Goal: Task Accomplishment & Management: Manage account settings

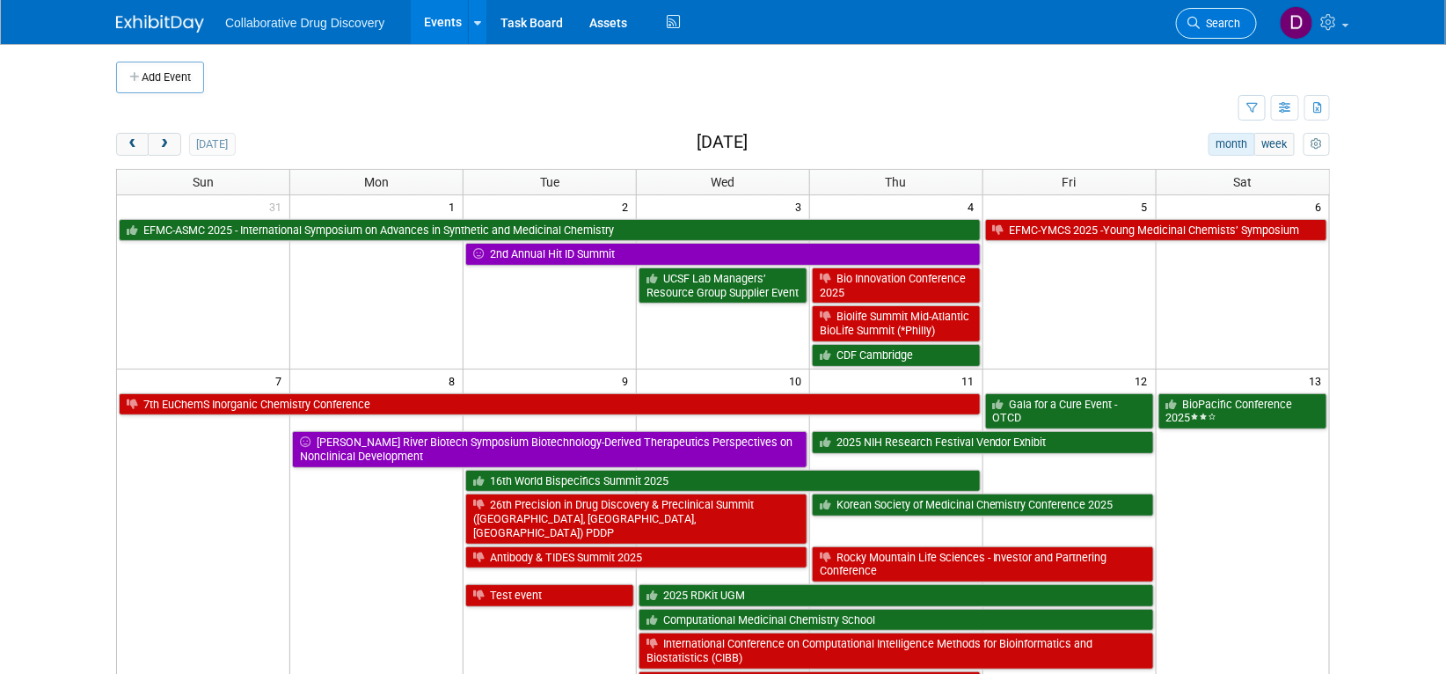
click at [1195, 24] on icon at bounding box center [1194, 23] width 12 height 12
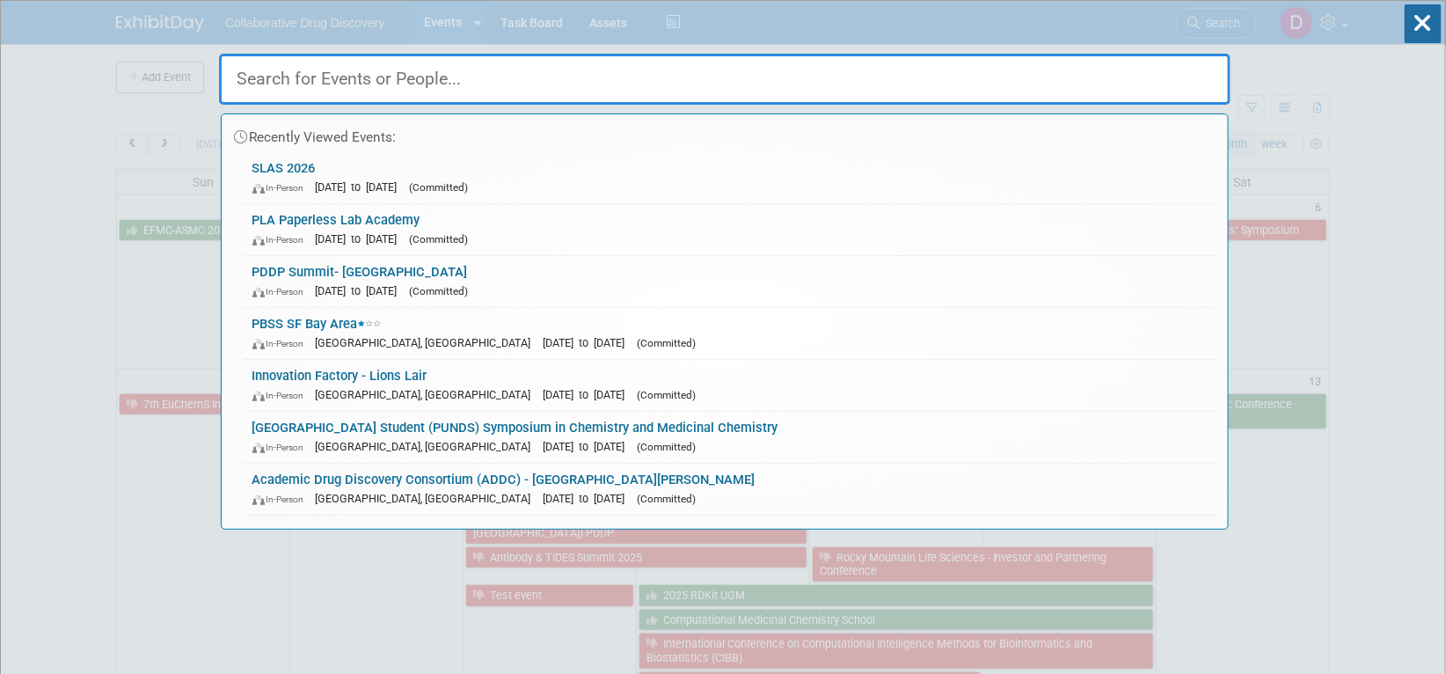
click at [384, 69] on input "text" at bounding box center [725, 79] width 1012 height 51
paste input "Discovery & Development/ Drug Discovery US ([GEOGRAPHIC_DATA])2025"
type input "Discovery & Development/ Drug Discovery US ([GEOGRAPHIC_DATA])2025"
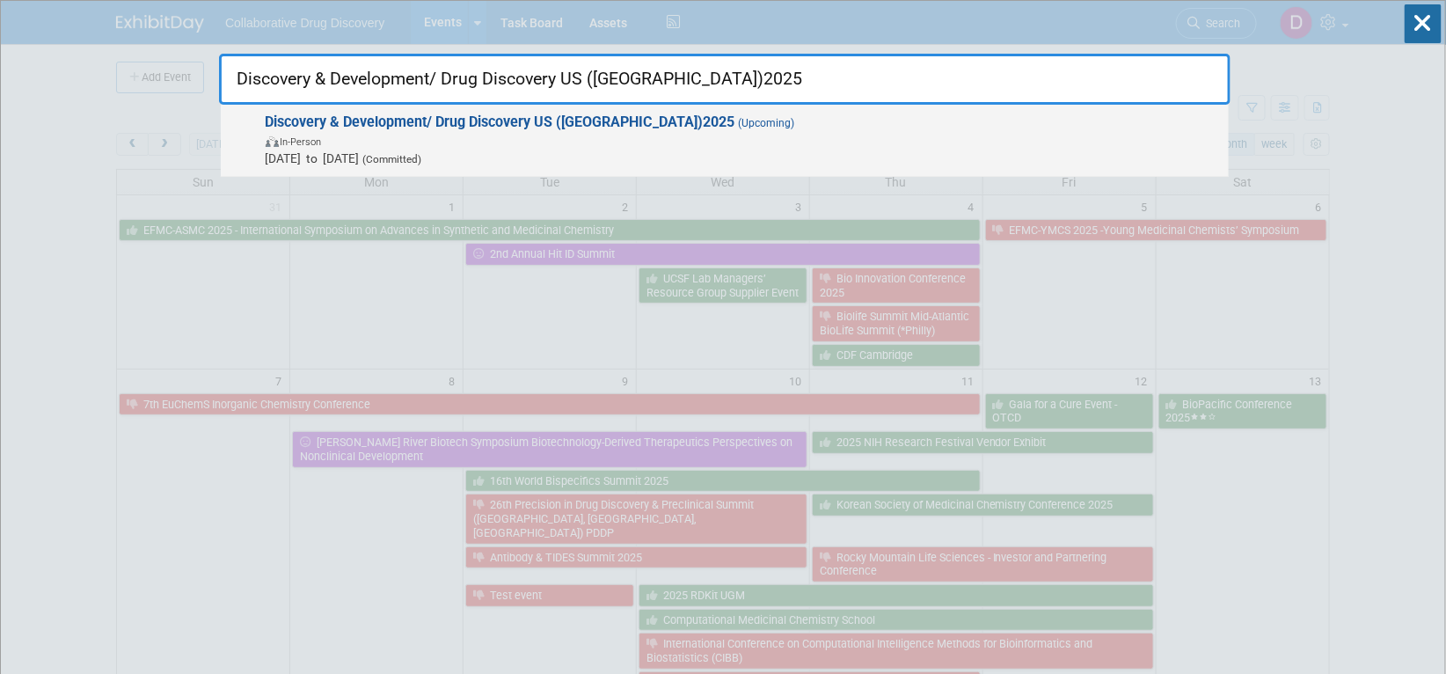
click at [442, 151] on span "[DATE] to [DATE] (Committed)" at bounding box center [743, 159] width 954 height 18
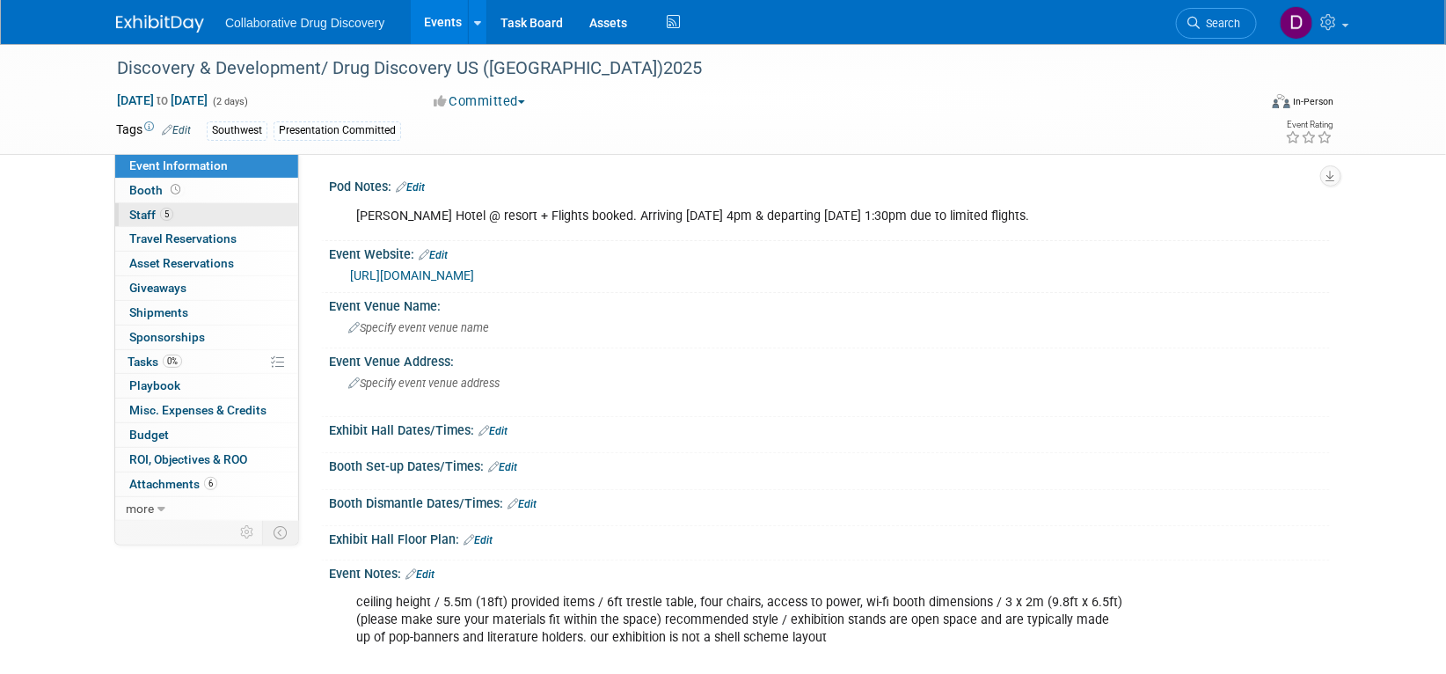
click at [221, 216] on link "5 Staff 5" at bounding box center [206, 215] width 183 height 24
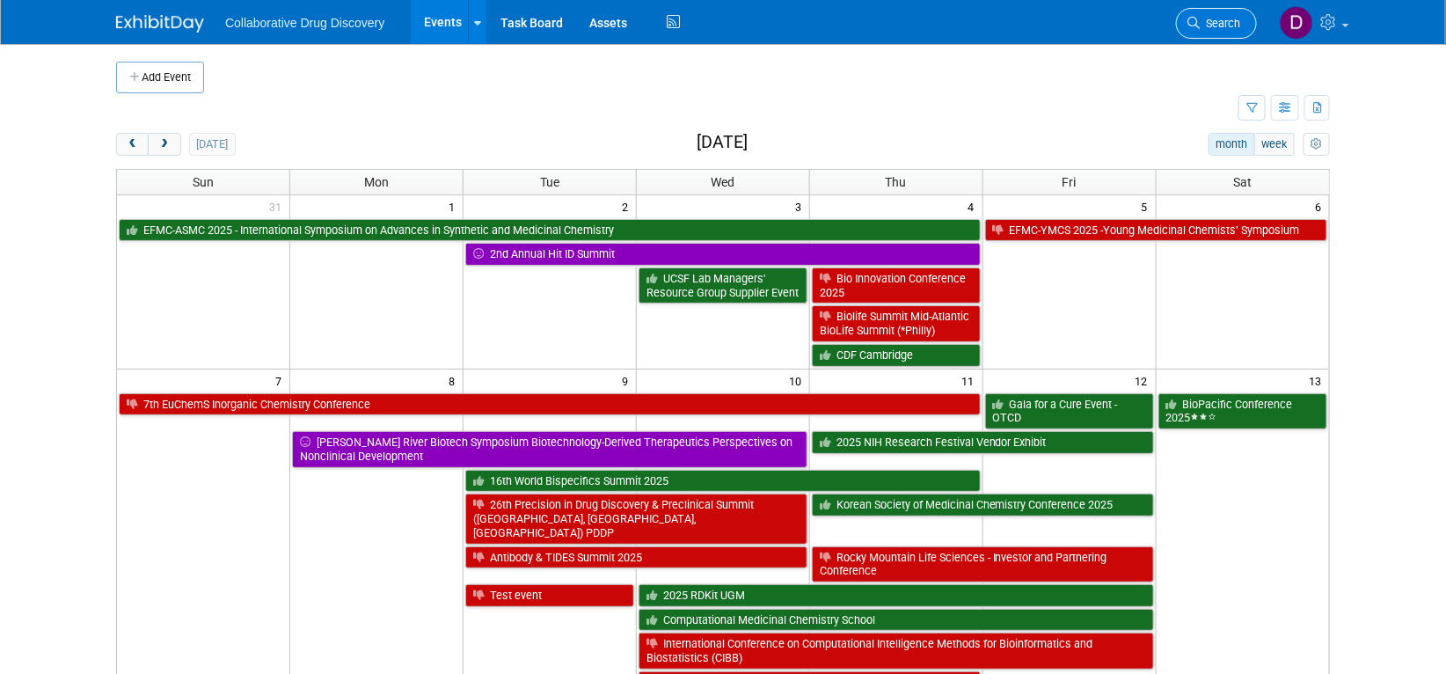
click at [1210, 26] on span "Search" at bounding box center [1220, 23] width 40 height 13
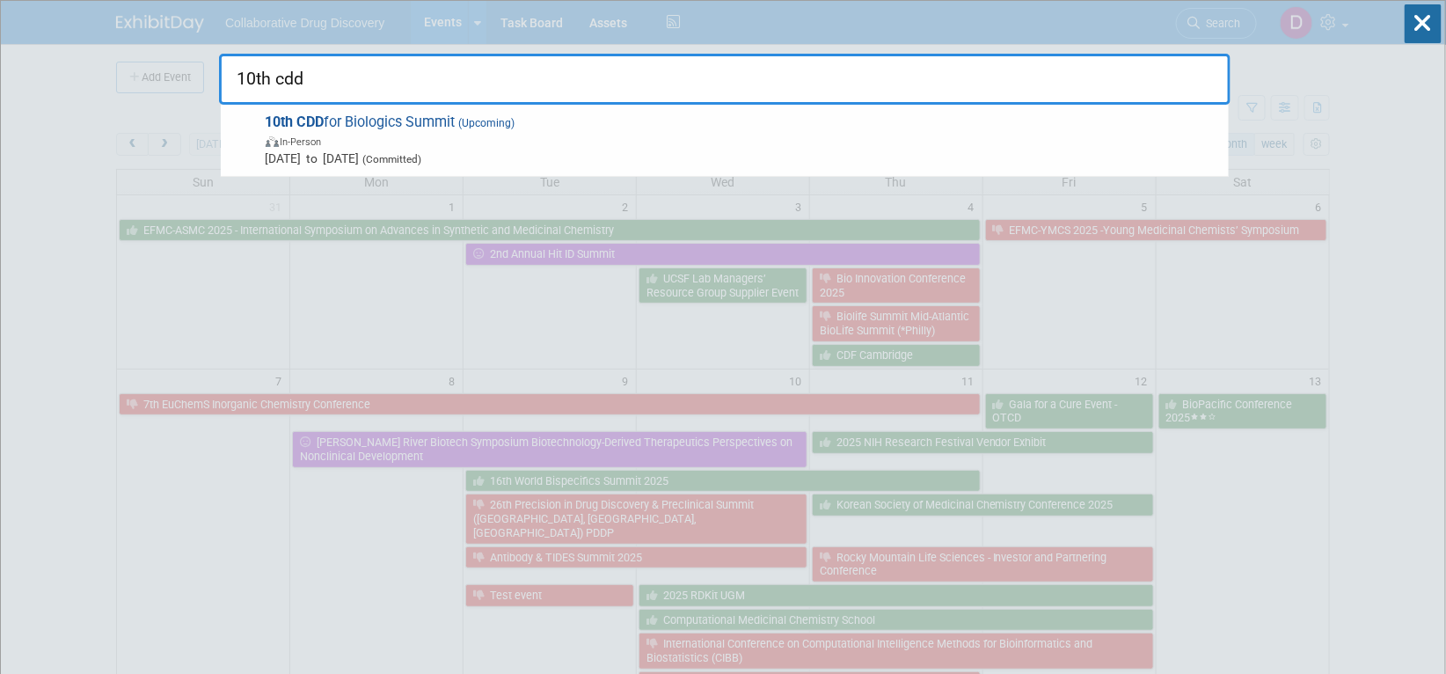
click at [784, 99] on input "10th cdd" at bounding box center [725, 79] width 1012 height 51
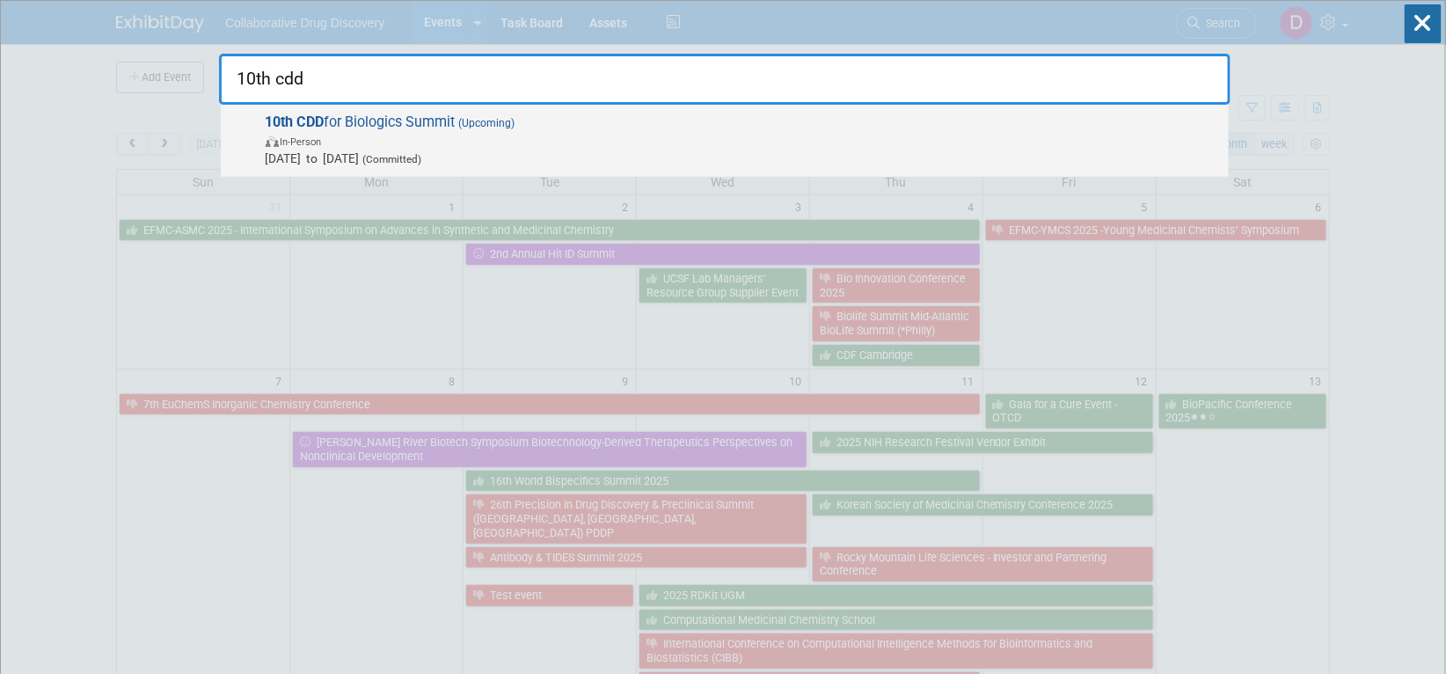
type input "10th cdd"
click at [740, 130] on span "10th CDD for Biologics Summit (Upcoming) In-Person Oct 14, 2025 to Oct 16, 2025…" at bounding box center [740, 140] width 960 height 54
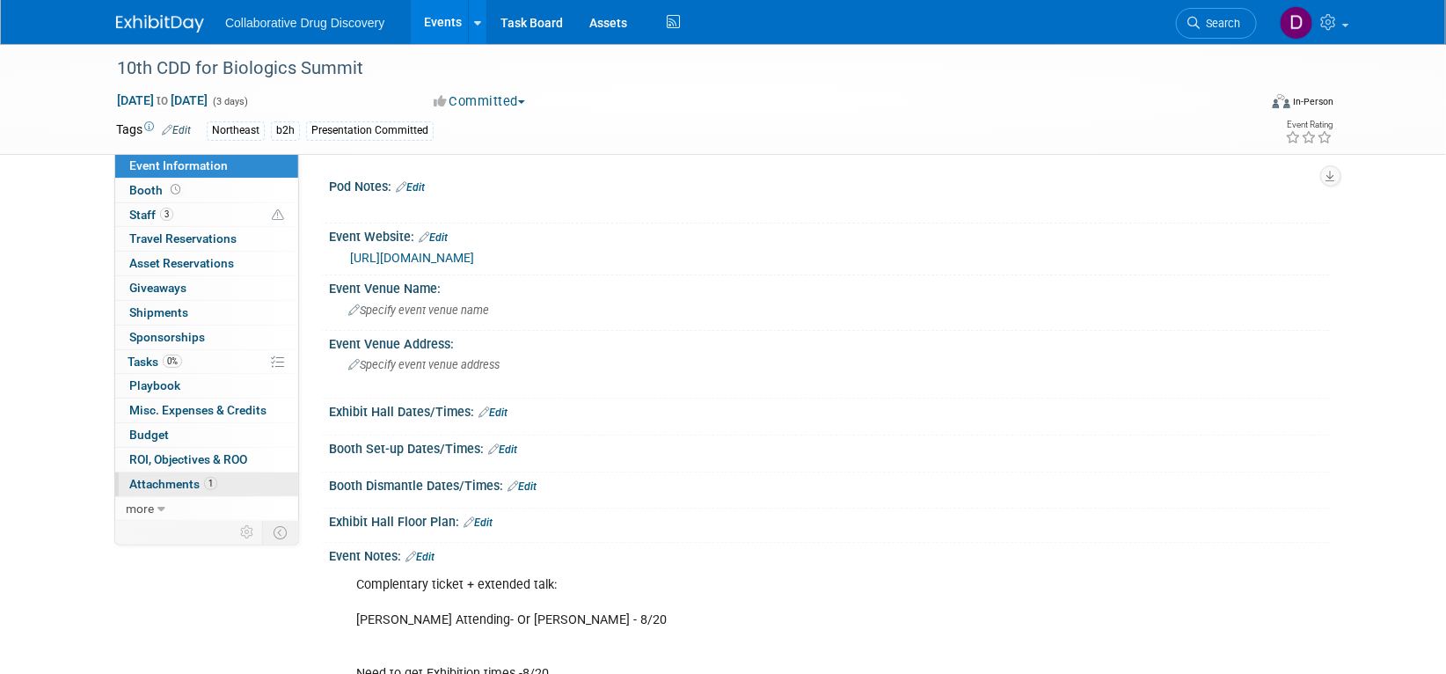
click at [195, 486] on span "Attachments 1" at bounding box center [173, 484] width 88 height 14
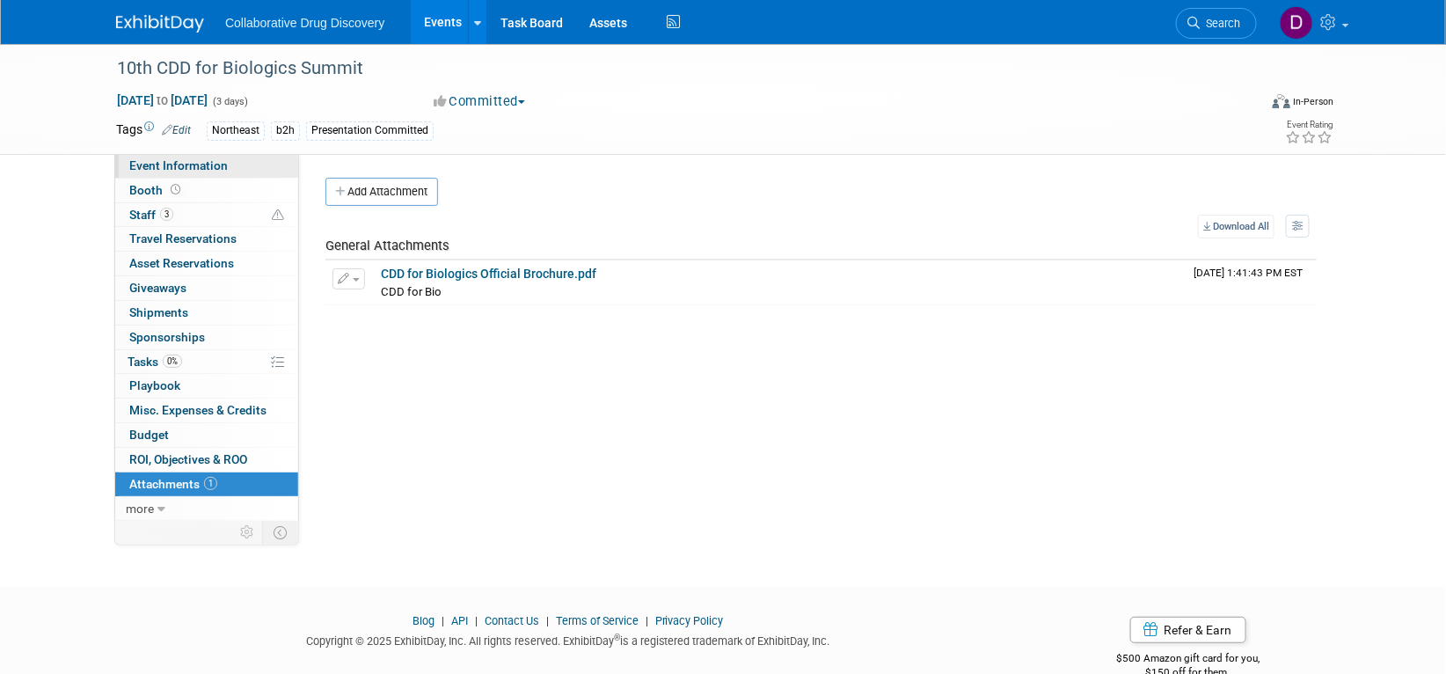
click at [224, 161] on span "Event Information" at bounding box center [178, 165] width 99 height 14
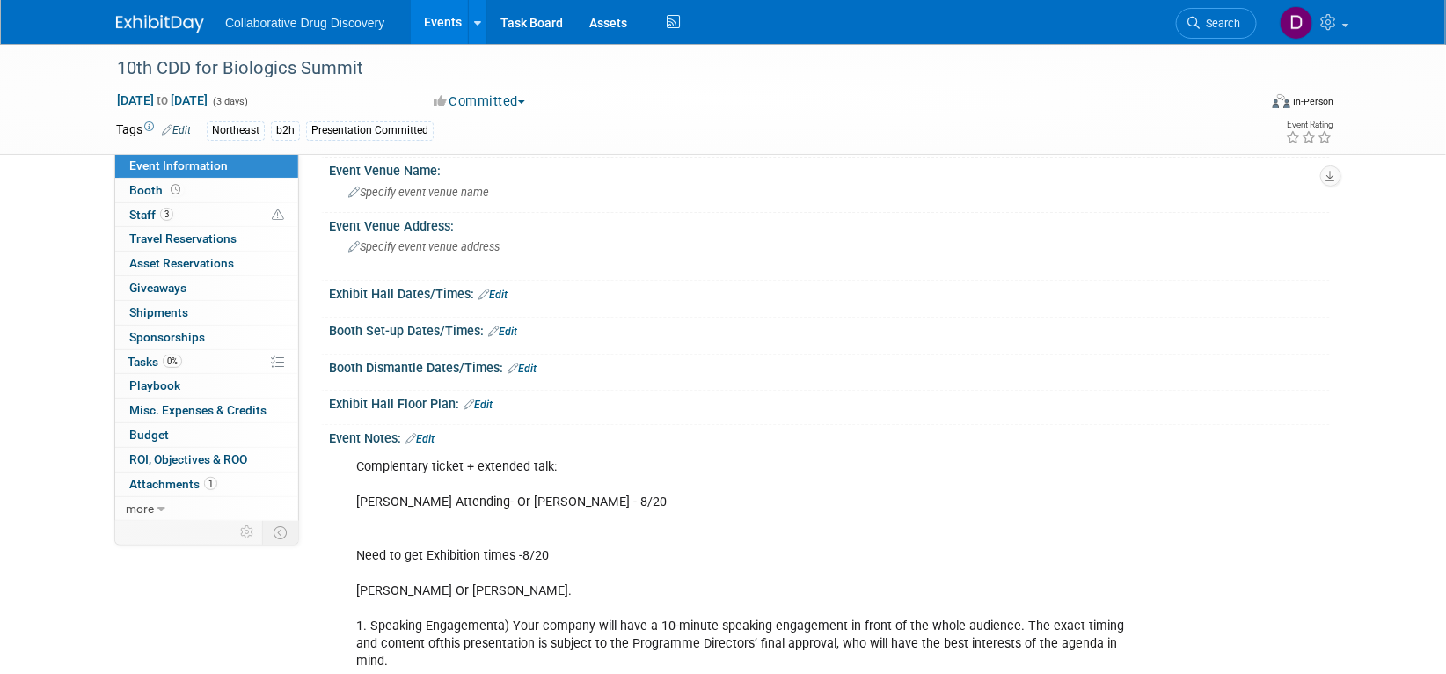
scroll to position [282, 0]
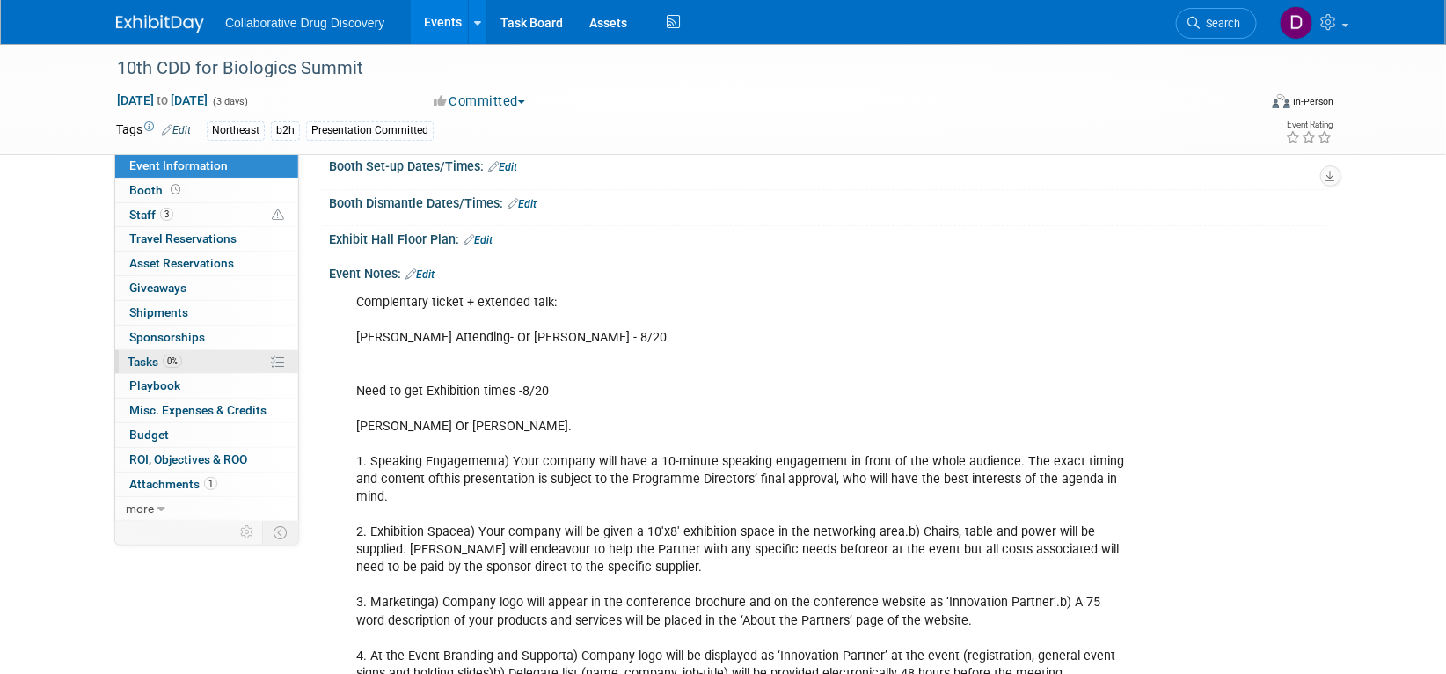
click at [172, 364] on span "0%" at bounding box center [172, 361] width 19 height 13
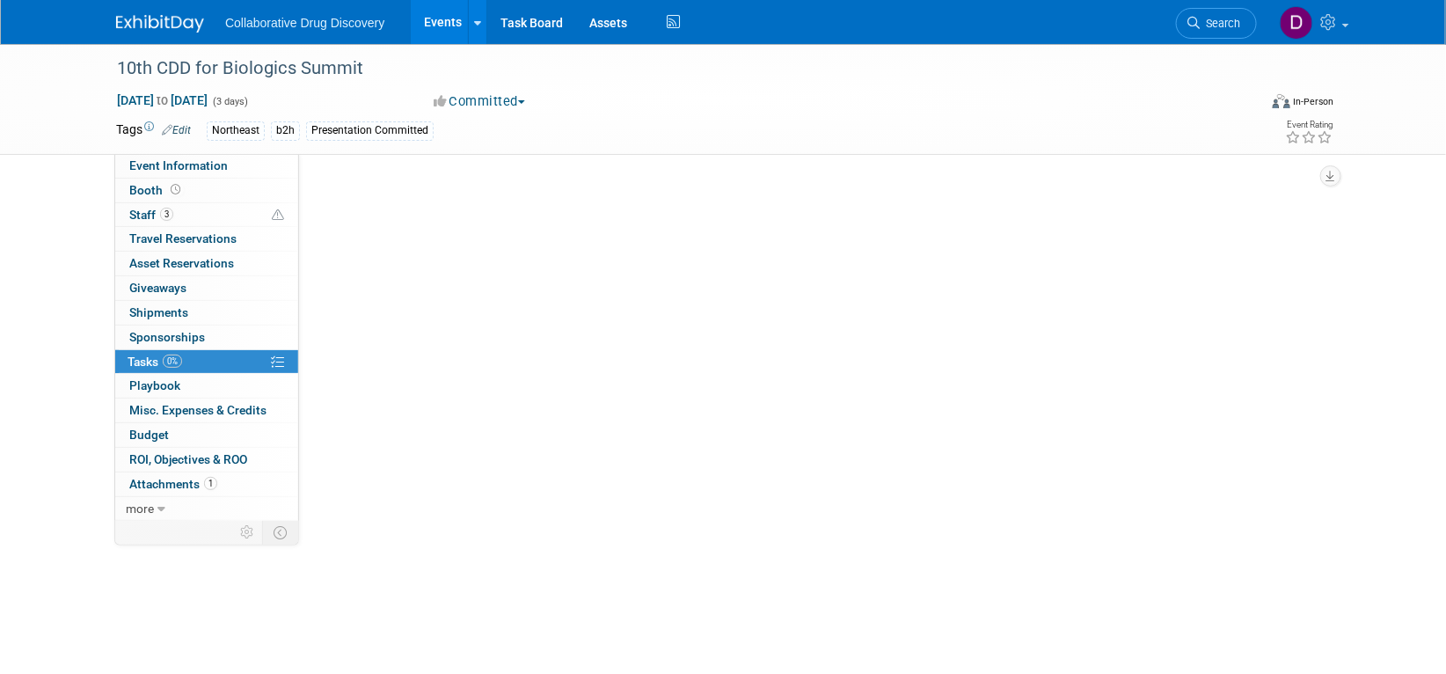
scroll to position [0, 0]
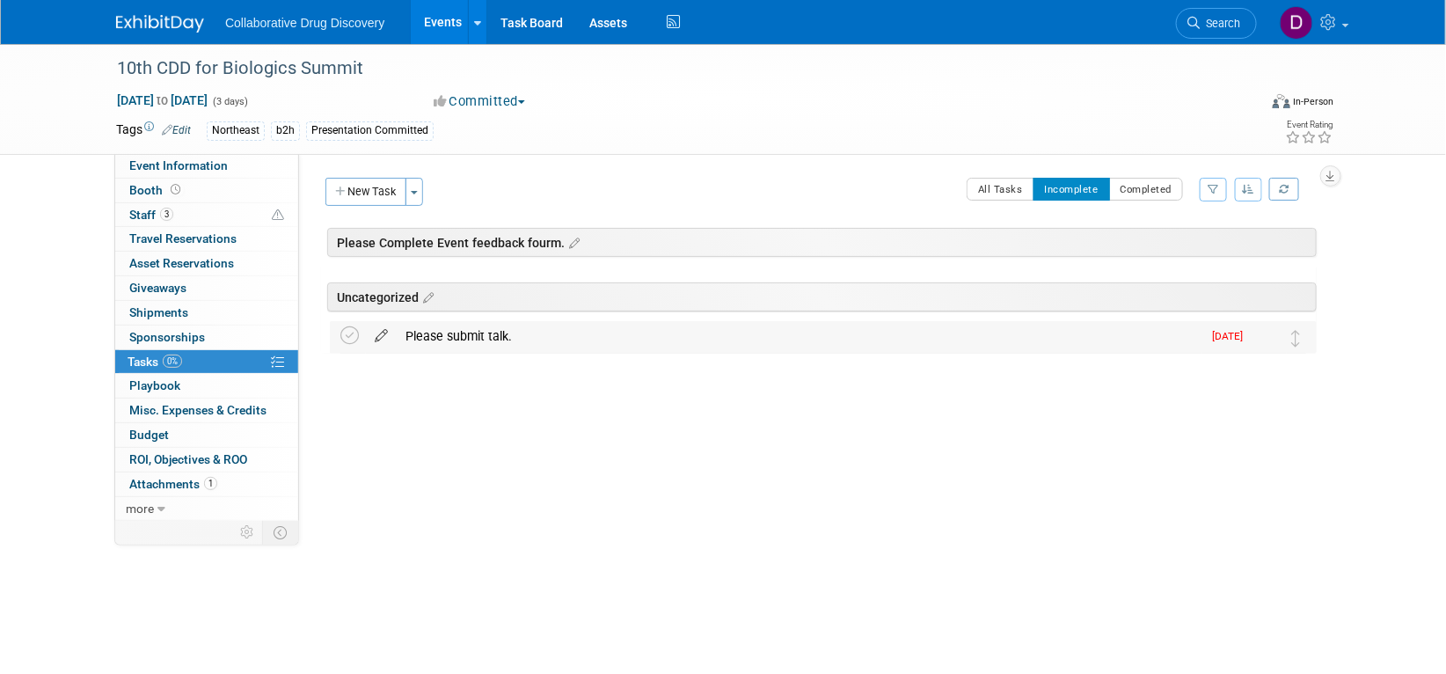
click at [375, 339] on icon at bounding box center [381, 332] width 31 height 22
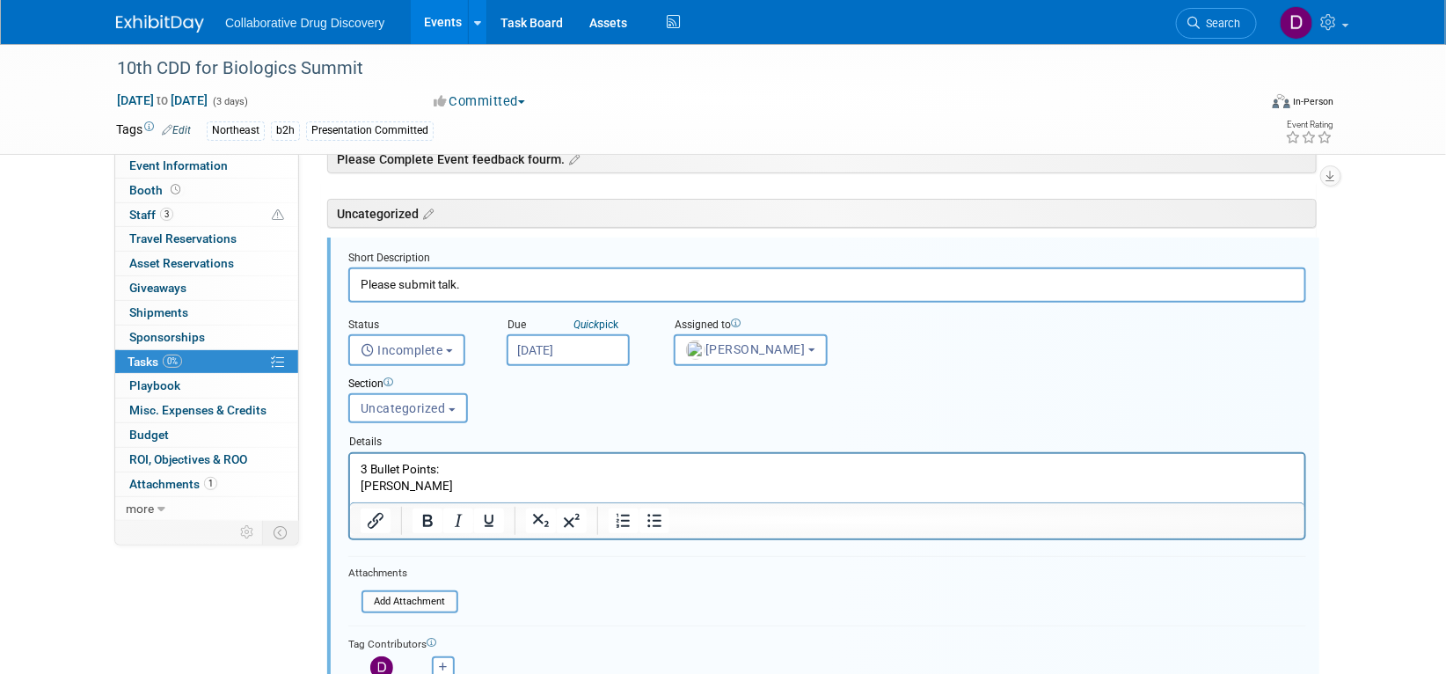
scroll to position [298, 0]
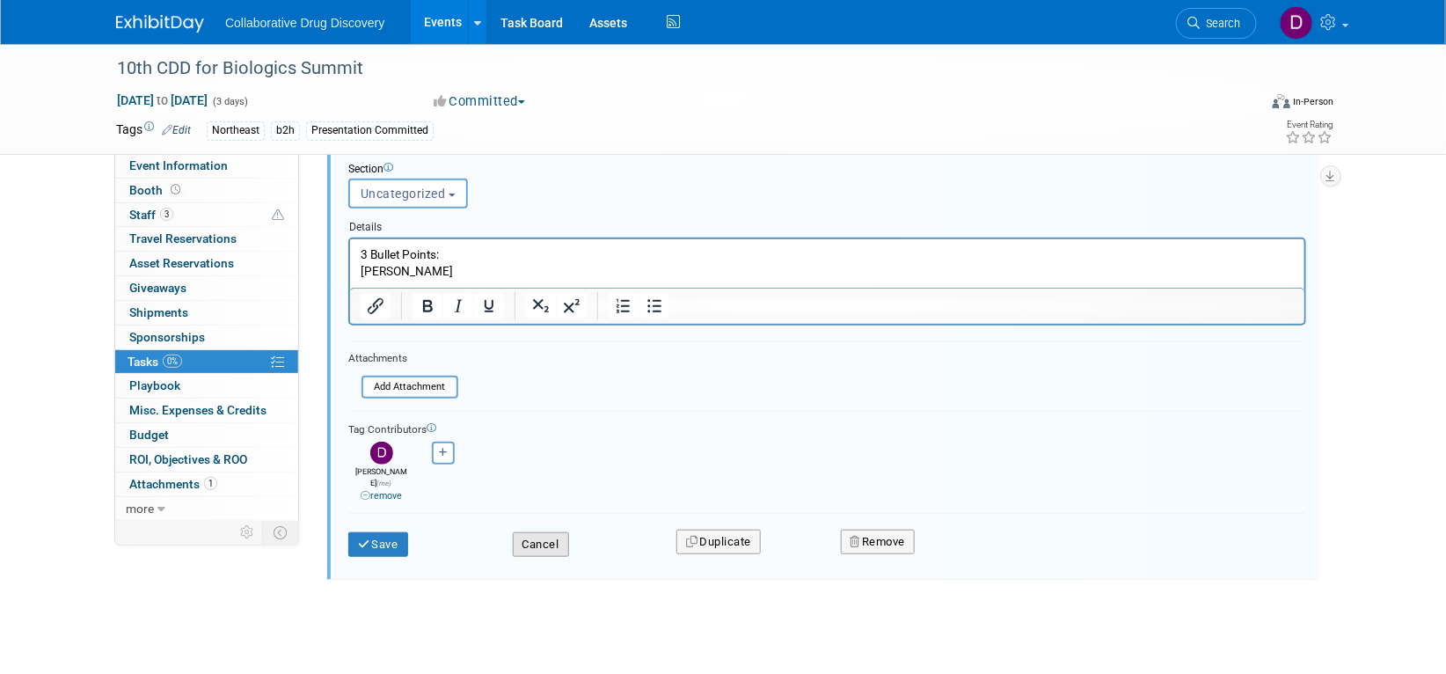
click at [539, 532] on button "Cancel" at bounding box center [541, 544] width 56 height 25
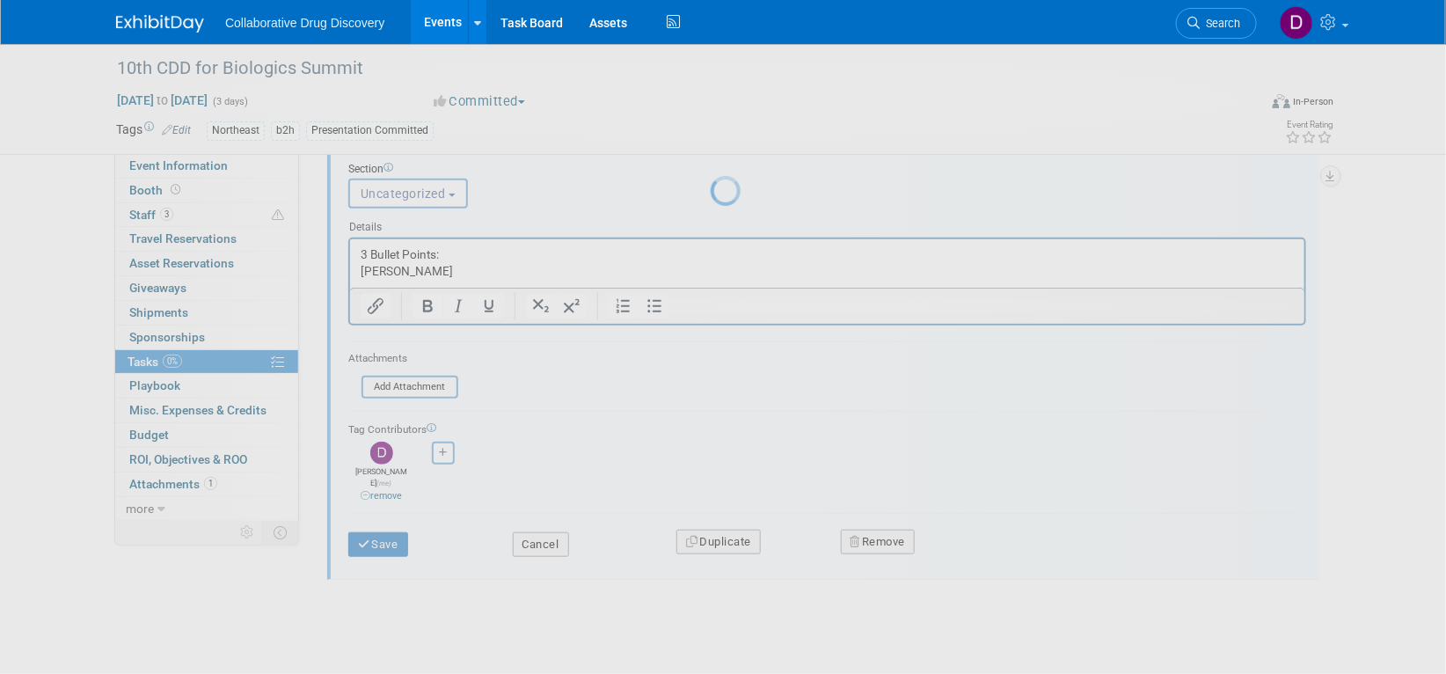
scroll to position [0, 0]
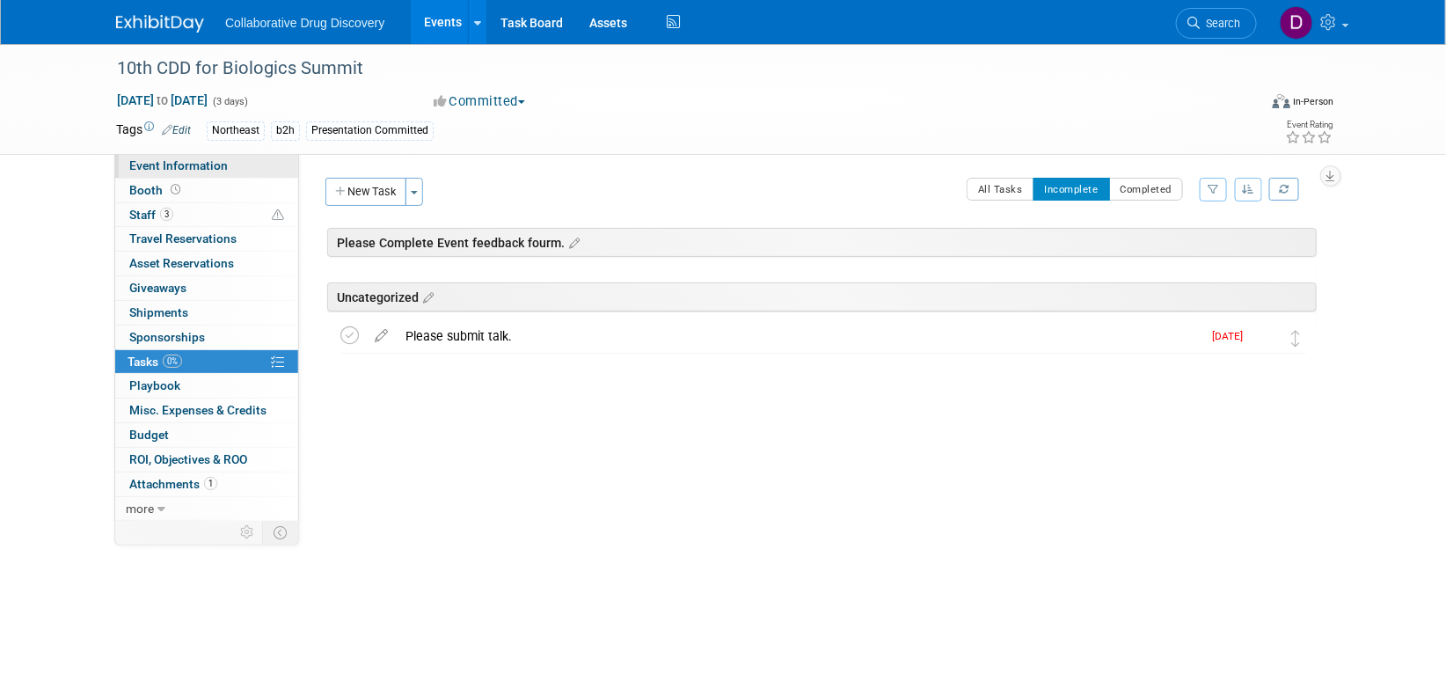
click at [172, 170] on span "Event Information" at bounding box center [178, 165] width 99 height 14
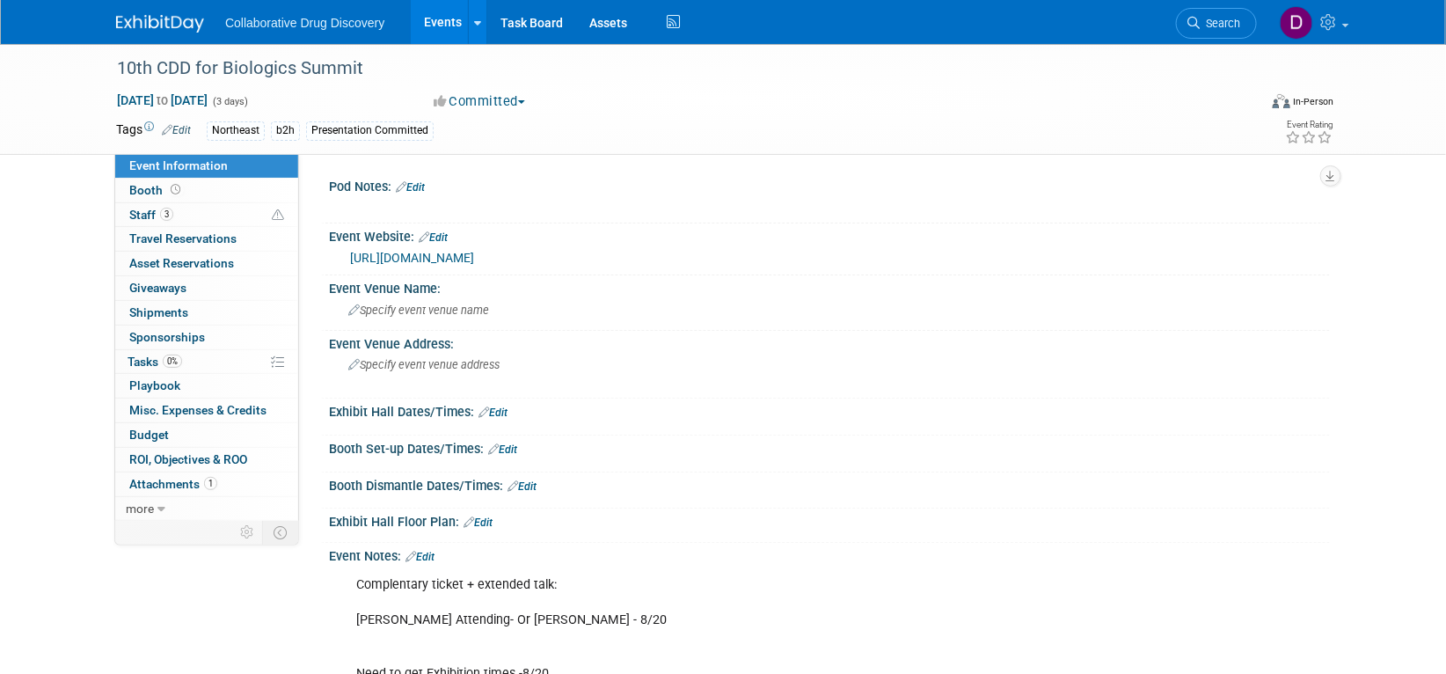
click at [158, 29] on img at bounding box center [160, 24] width 88 height 18
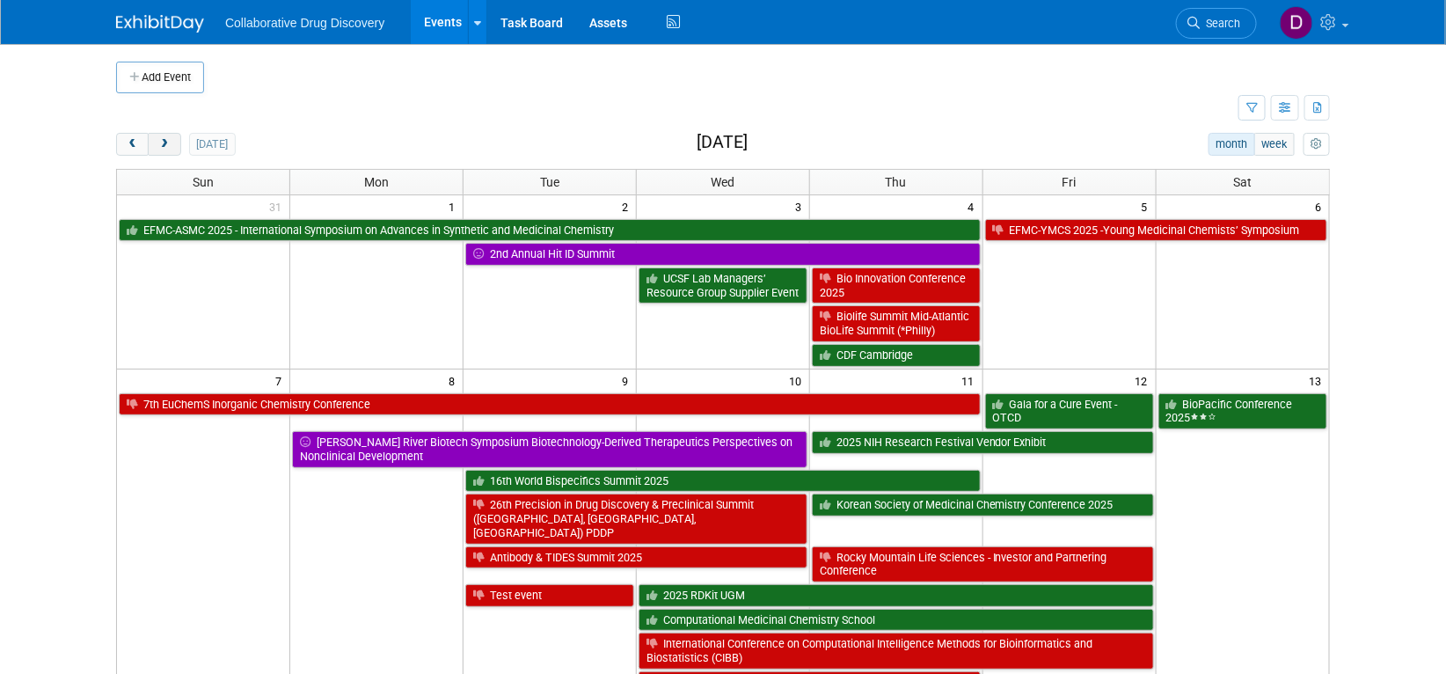
click at [172, 144] on button "next" at bounding box center [164, 144] width 33 height 23
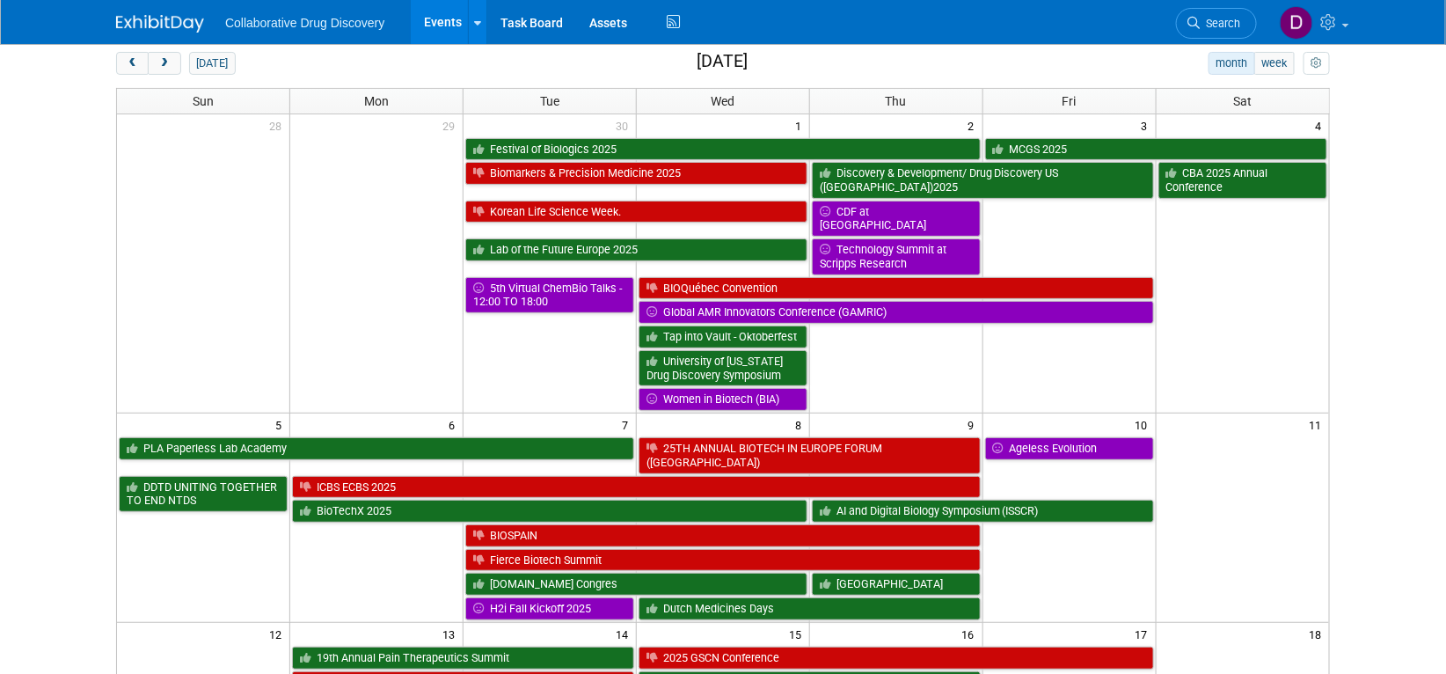
scroll to position [146, 0]
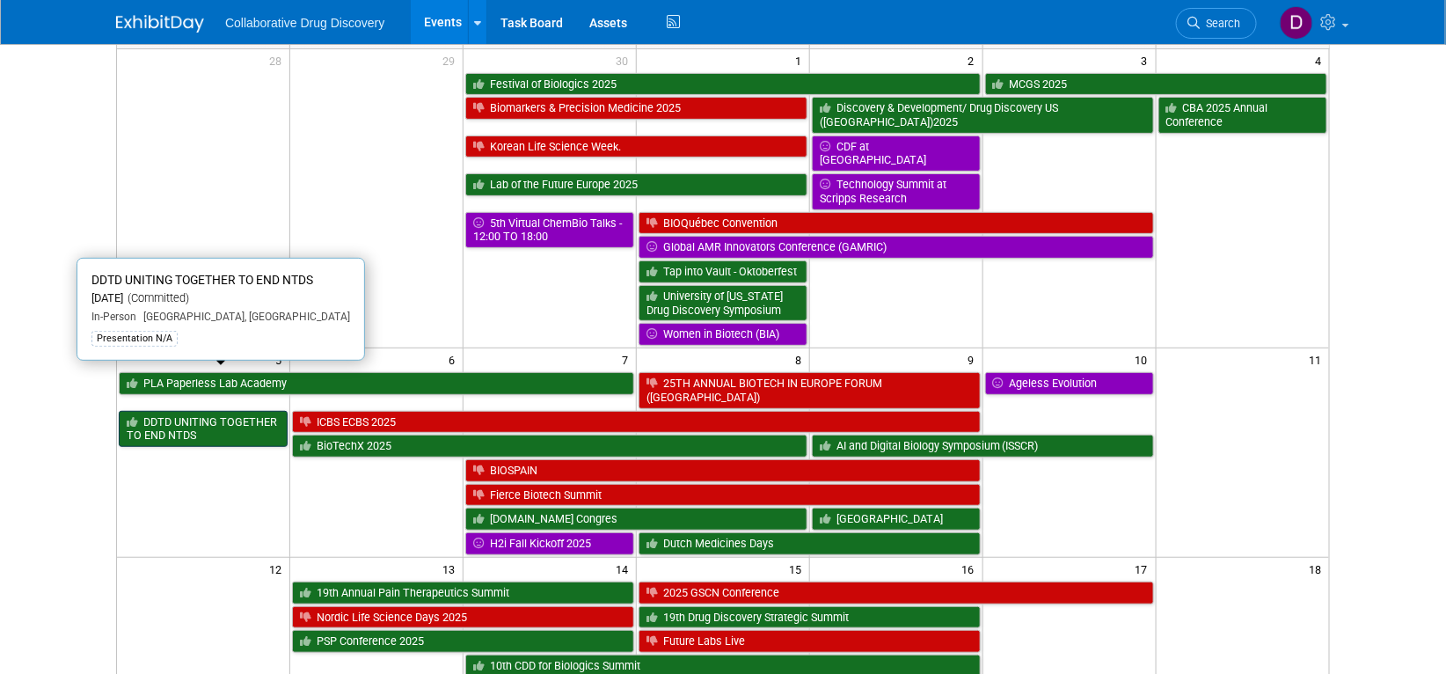
click at [210, 411] on link "DDTD UNITING TOGETHER TO END NTDS" at bounding box center [203, 429] width 169 height 36
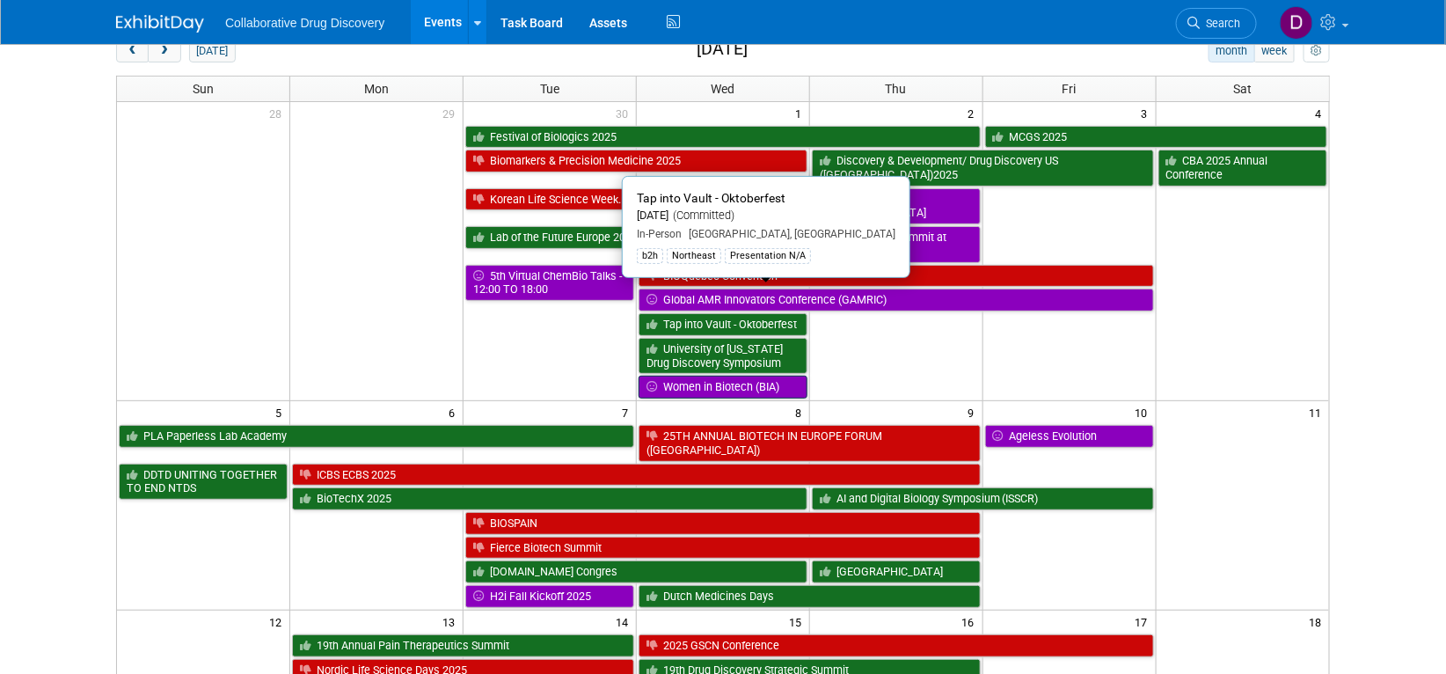
scroll to position [104, 0]
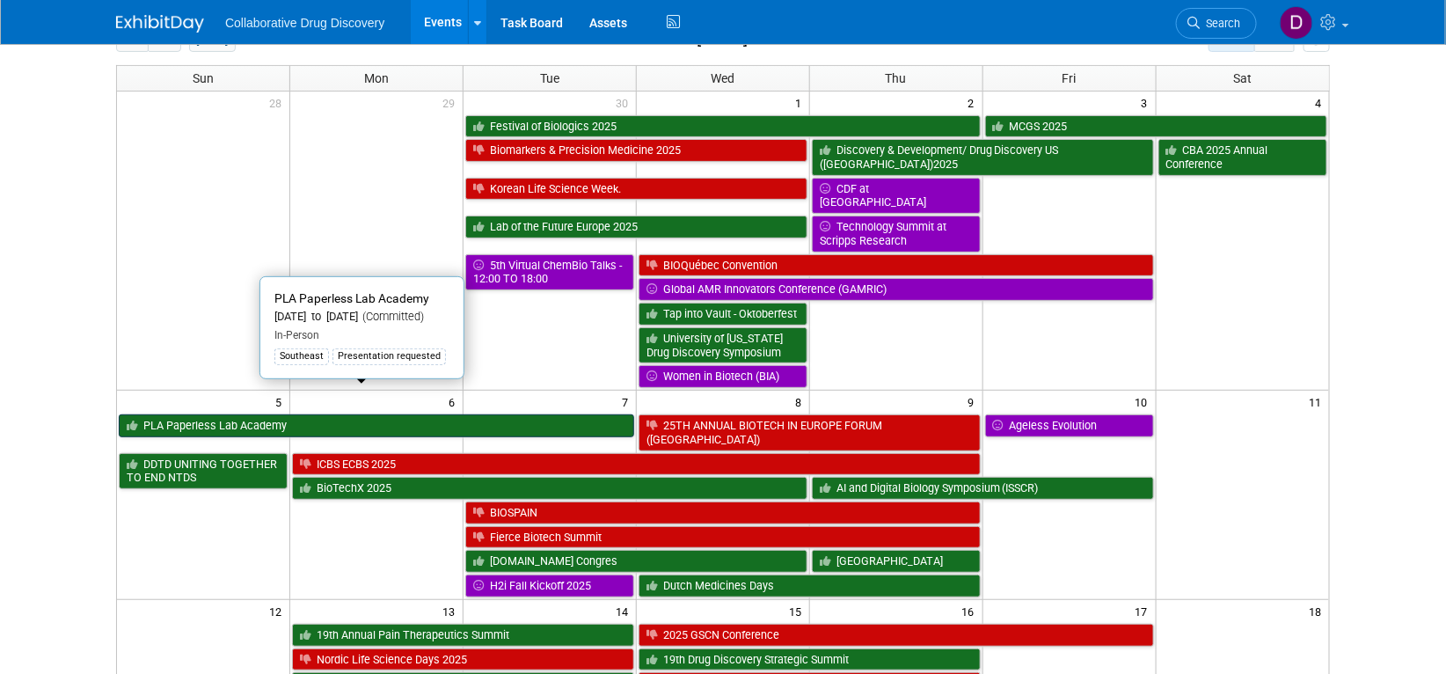
click at [522, 414] on link "PLA Paperless Lab Academy" at bounding box center [377, 425] width 516 height 23
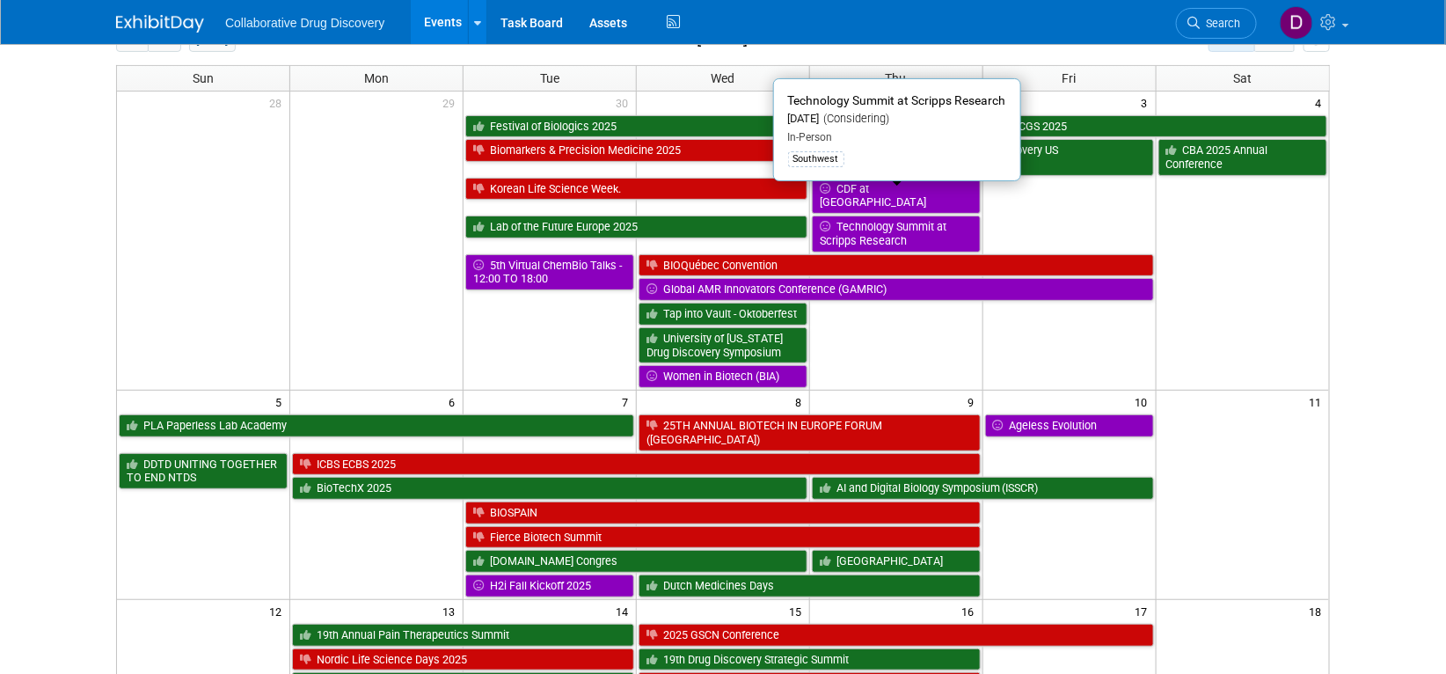
scroll to position [0, 0]
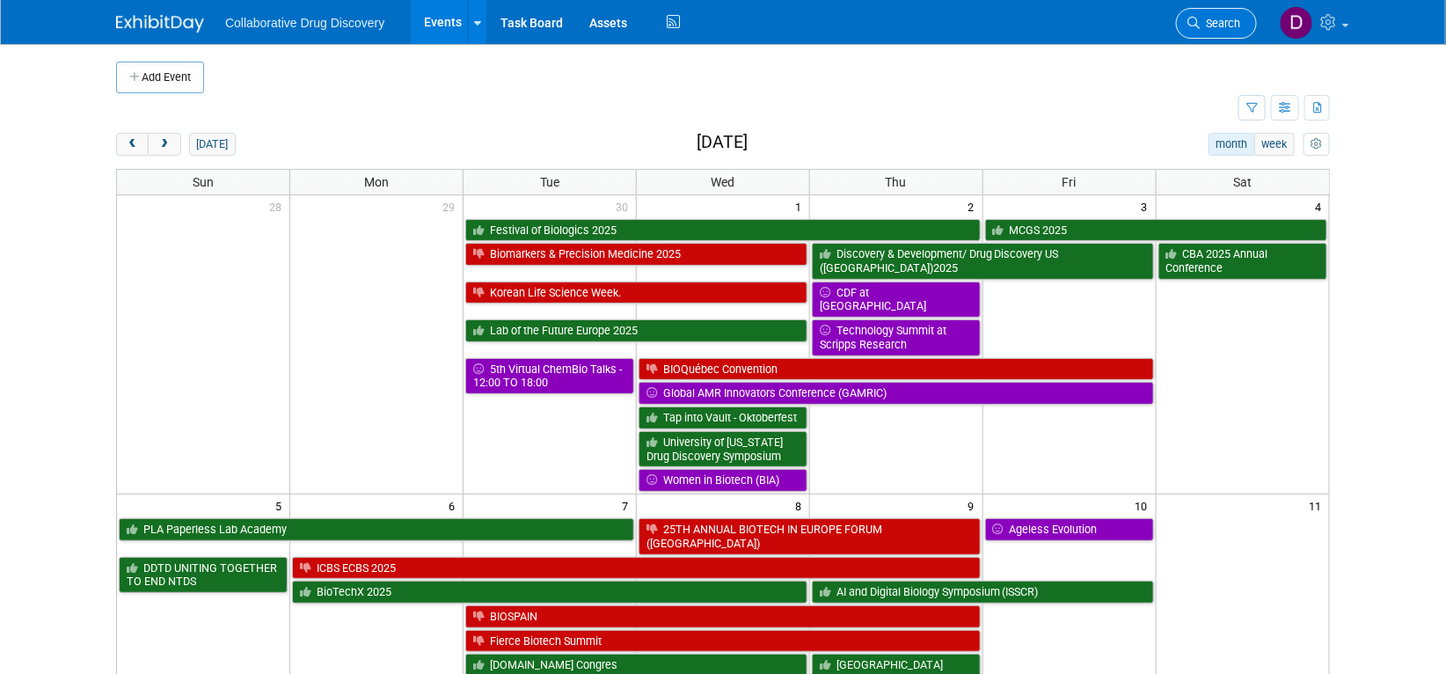
click at [1193, 27] on icon at bounding box center [1194, 23] width 12 height 12
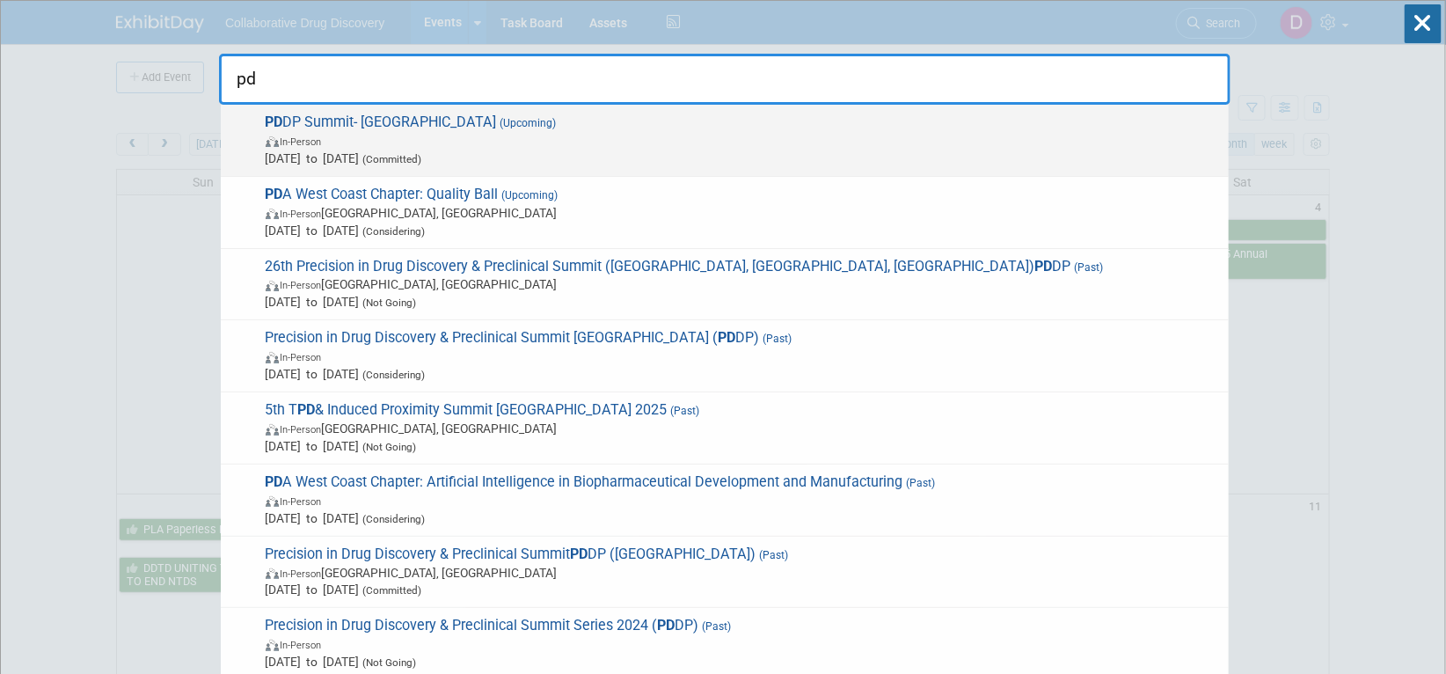
type input "pd"
click at [343, 137] on span "In-Person" at bounding box center [743, 141] width 954 height 18
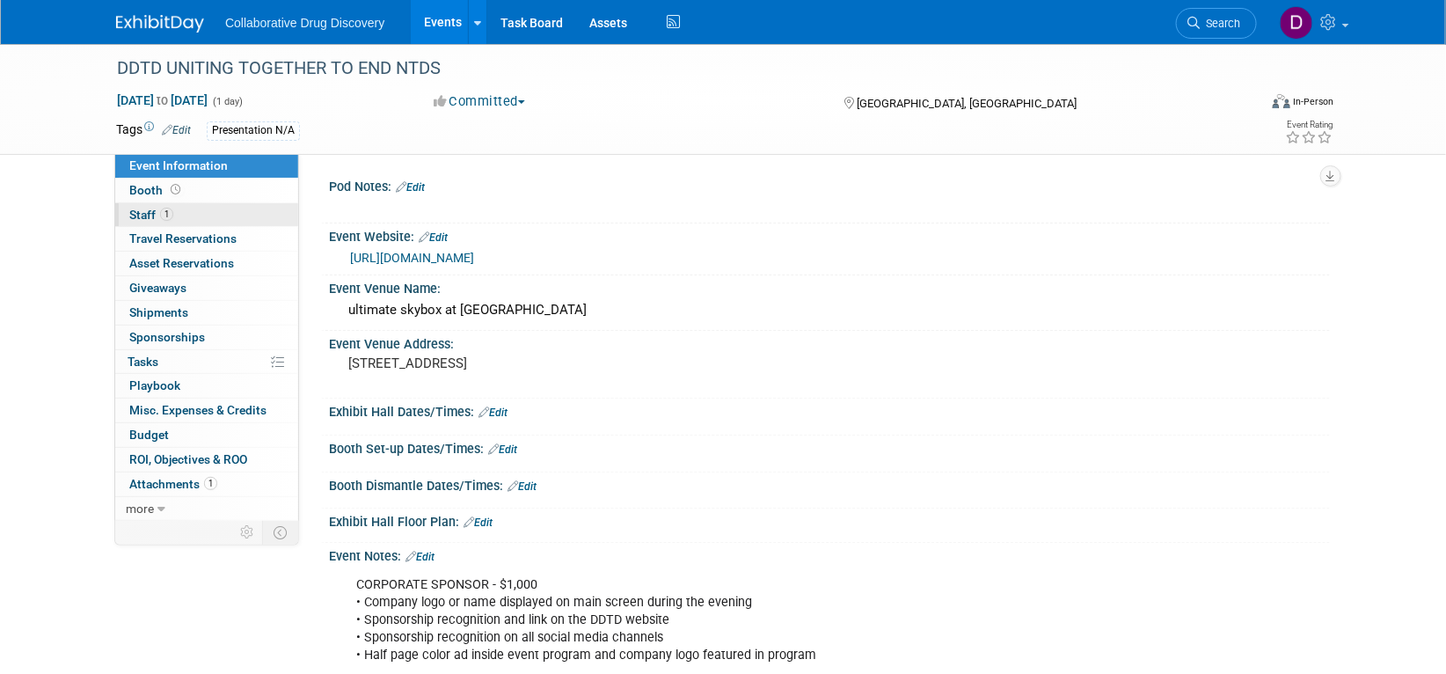
click at [191, 222] on link "1 Staff 1" at bounding box center [206, 215] width 183 height 24
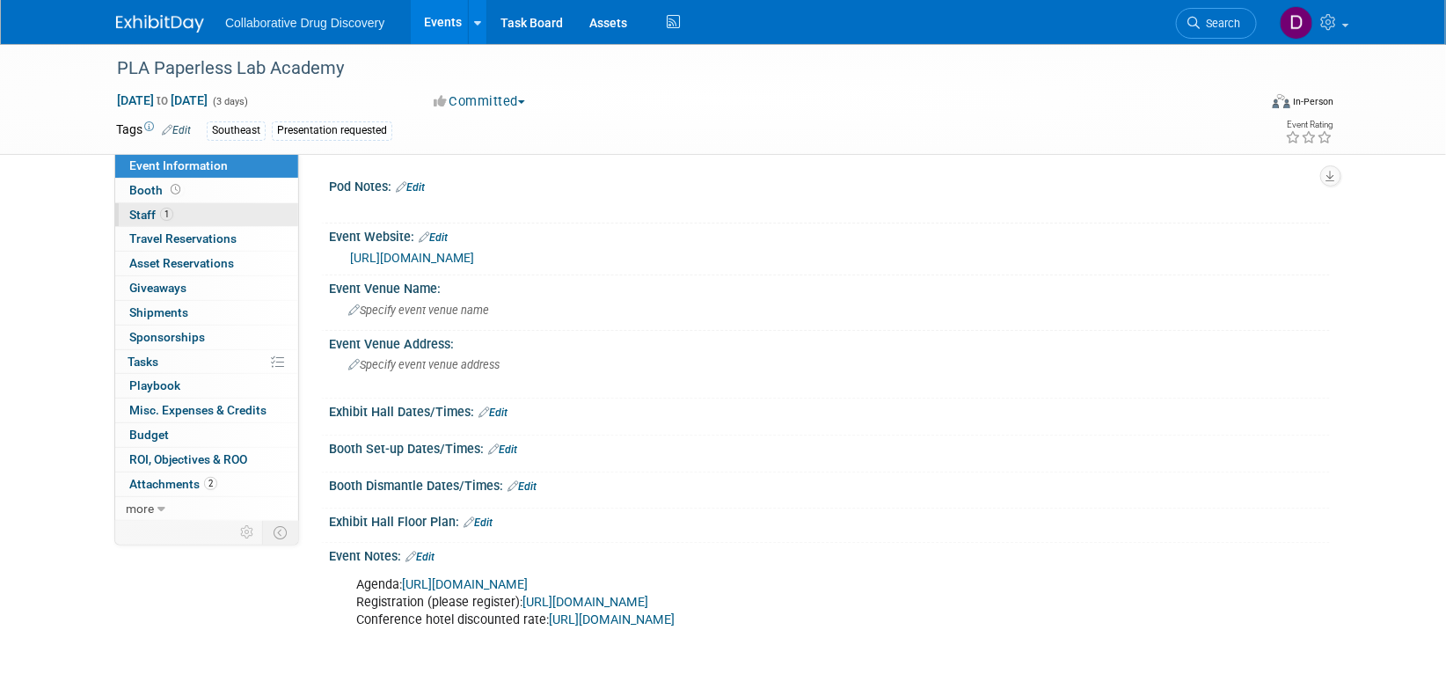
click at [206, 206] on link "1 Staff 1" at bounding box center [206, 215] width 183 height 24
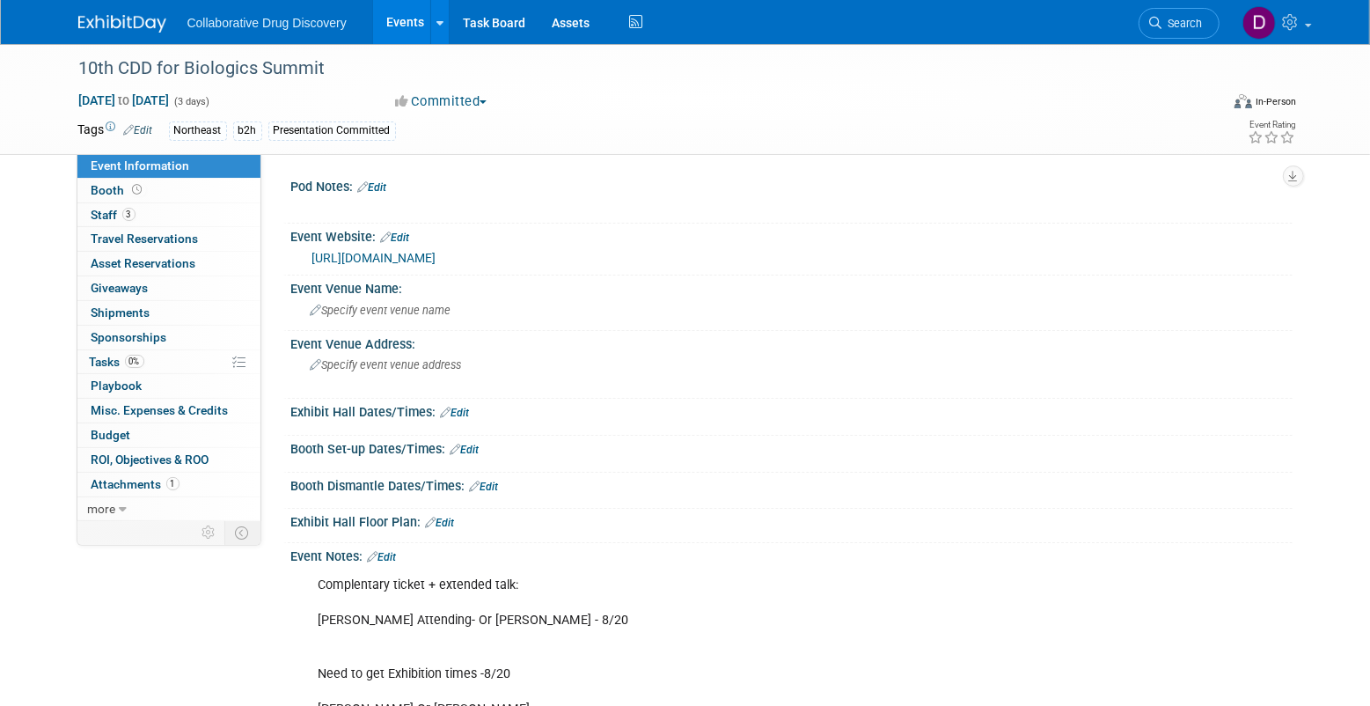
click at [410, 262] on link "https://cdd-biologics.com/?utm_source=internal&utm_medium=email&utm_campaign=re…" at bounding box center [374, 258] width 124 height 14
click at [120, 357] on span "Tasks 0%" at bounding box center [117, 362] width 55 height 14
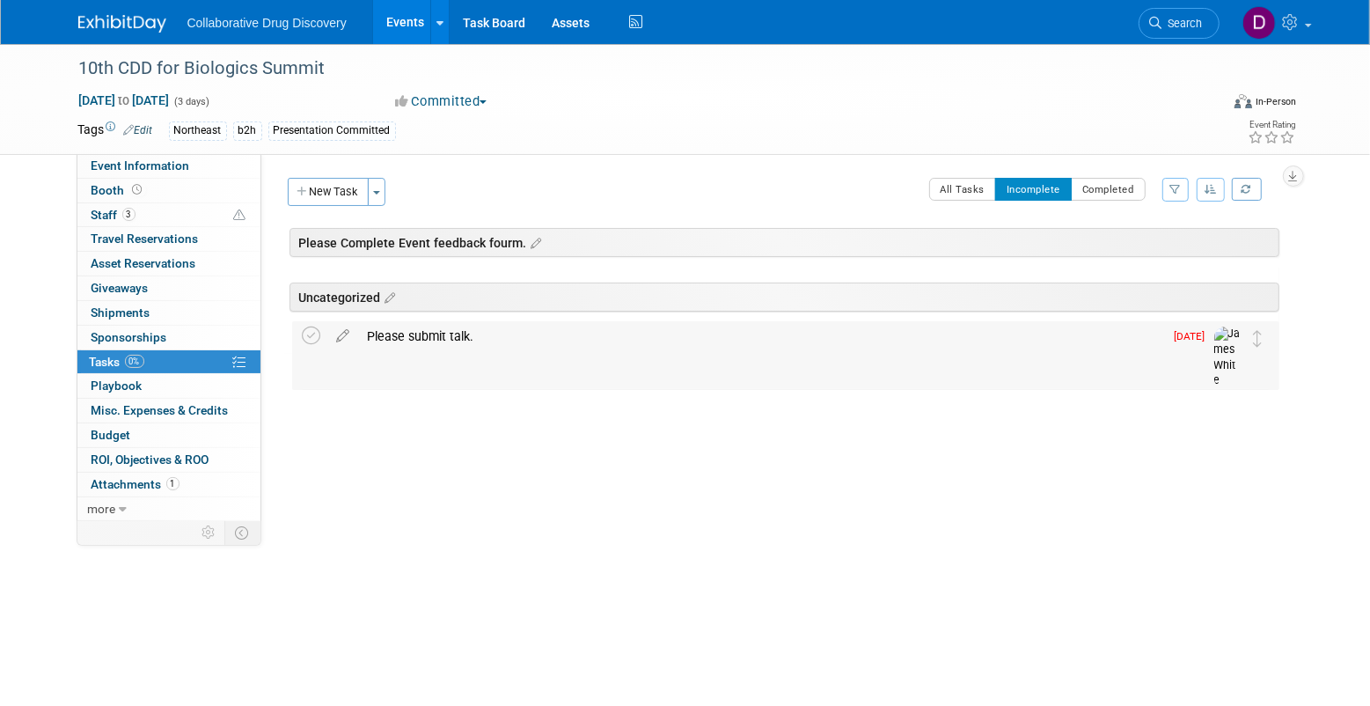
click at [384, 329] on div "Please submit talk." at bounding box center [761, 336] width 805 height 30
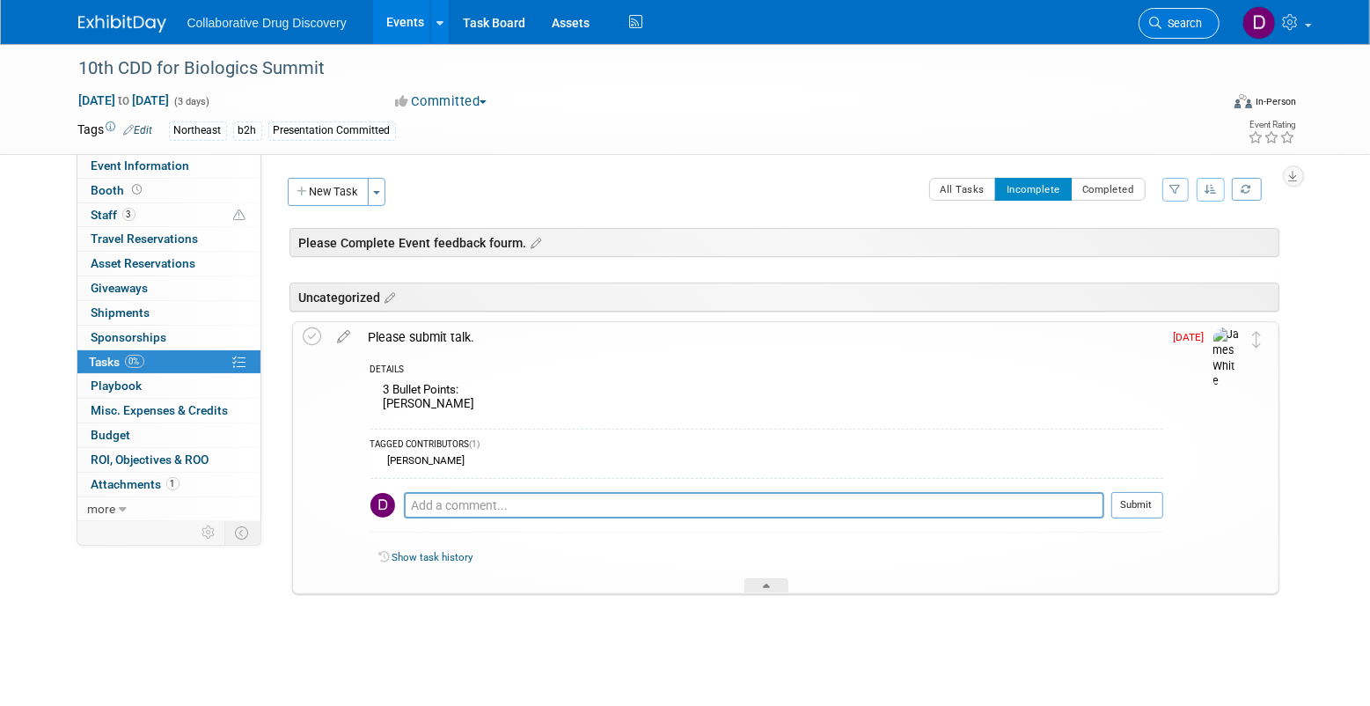
click at [1175, 19] on span "Search" at bounding box center [1182, 23] width 40 height 13
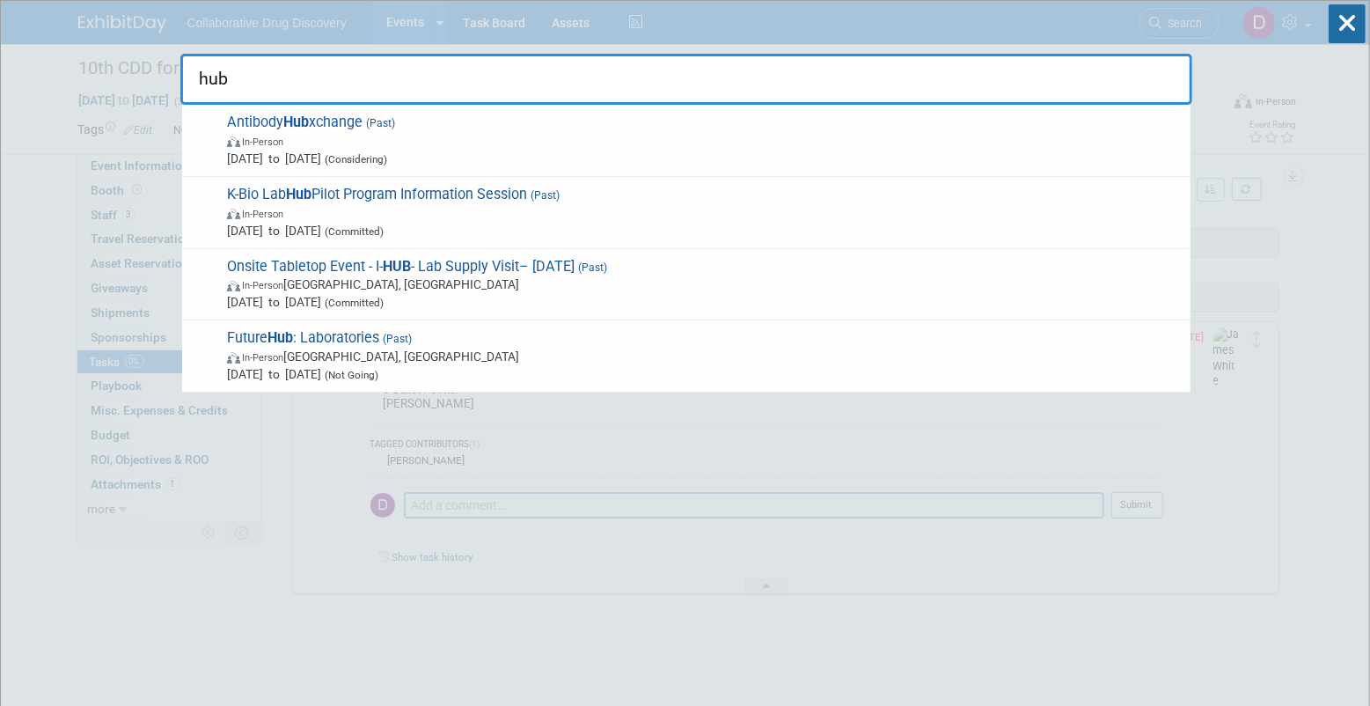
type input "hub"
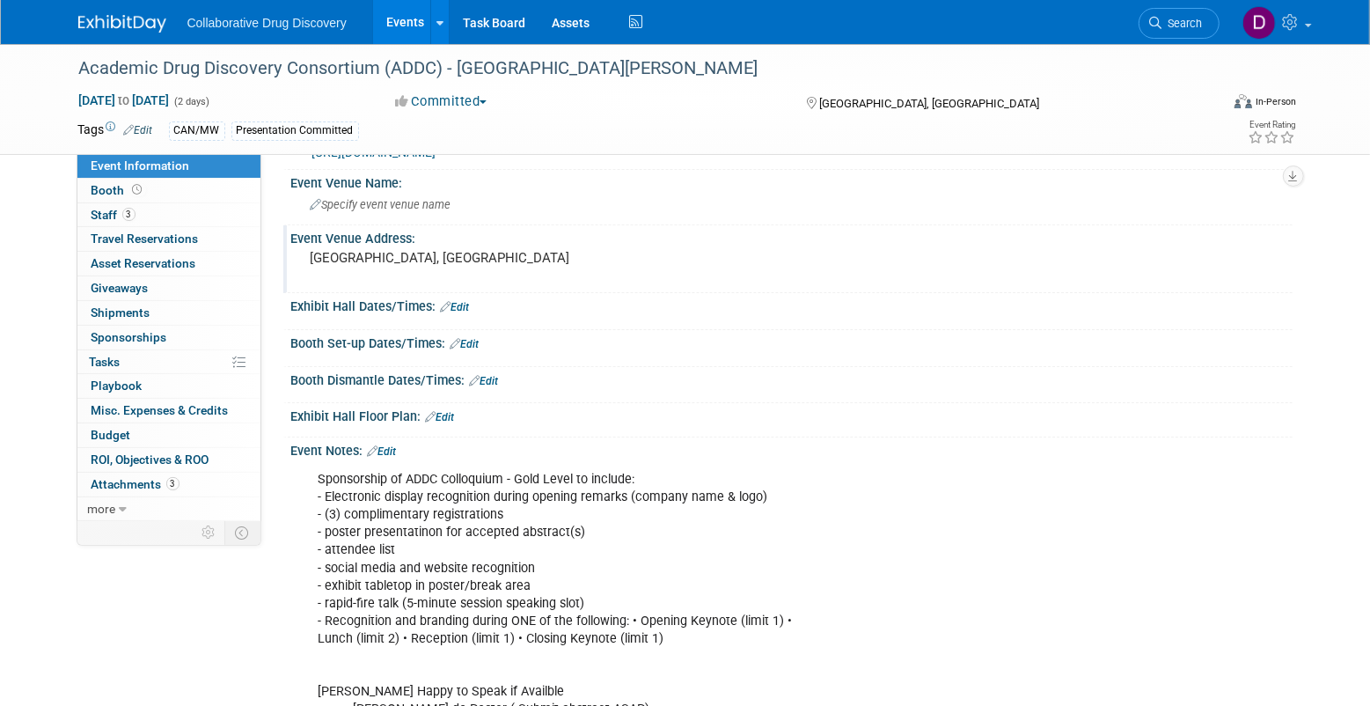
scroll to position [126, 0]
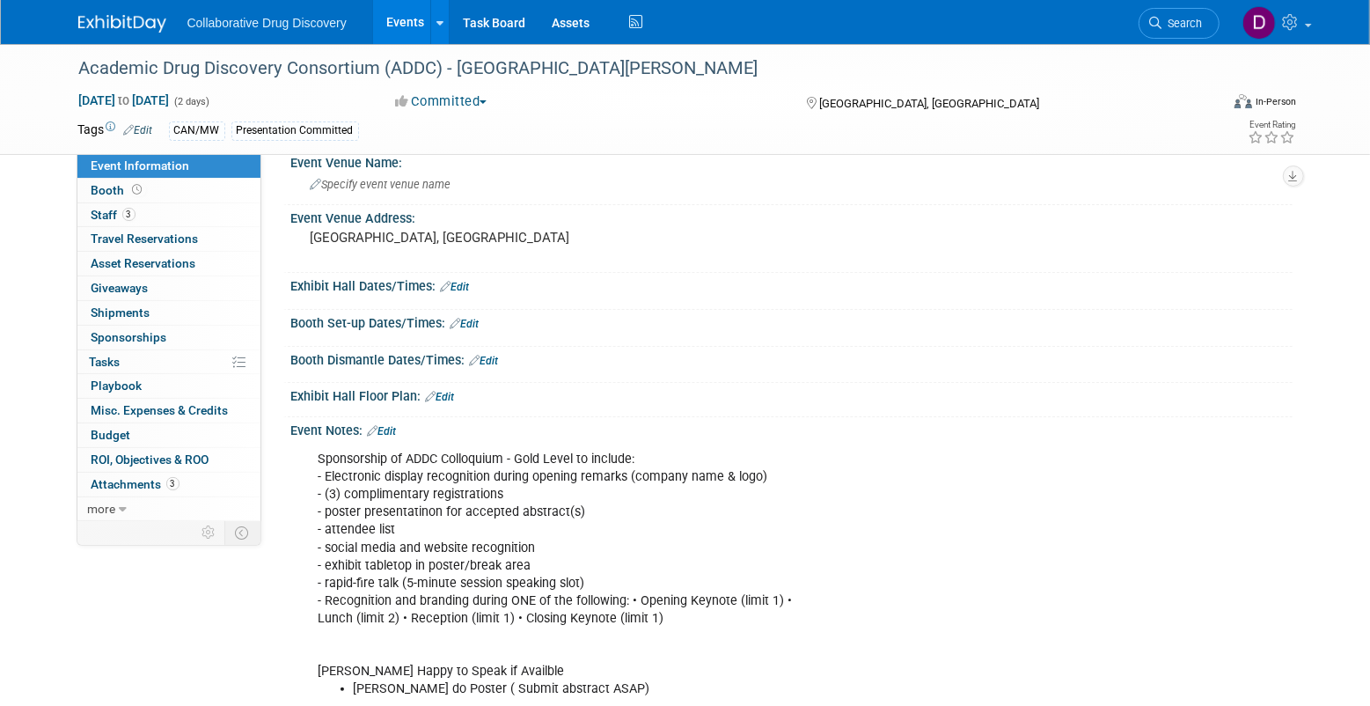
click at [457, 589] on div "Sponsorship of ADDC Colloquium - Gold Level to include: - Electronic display re…" at bounding box center [702, 609] width 793 height 335
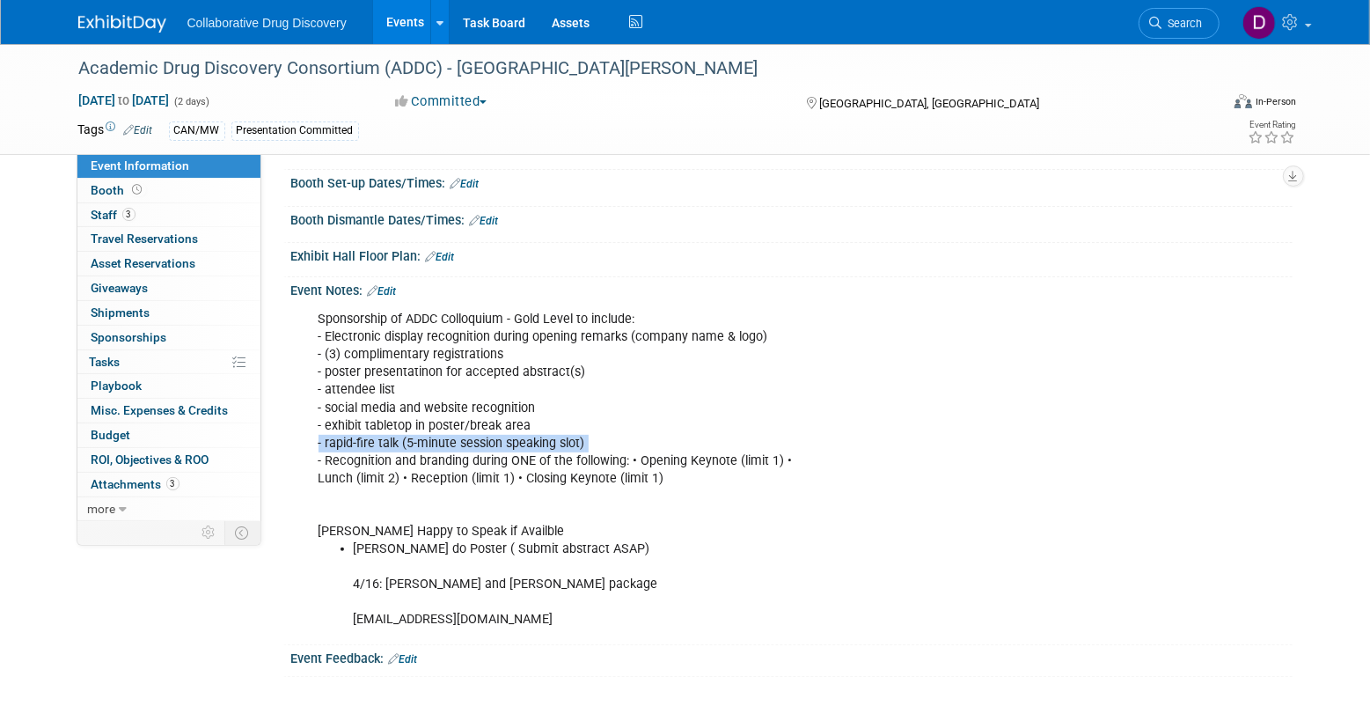
scroll to position [255, 0]
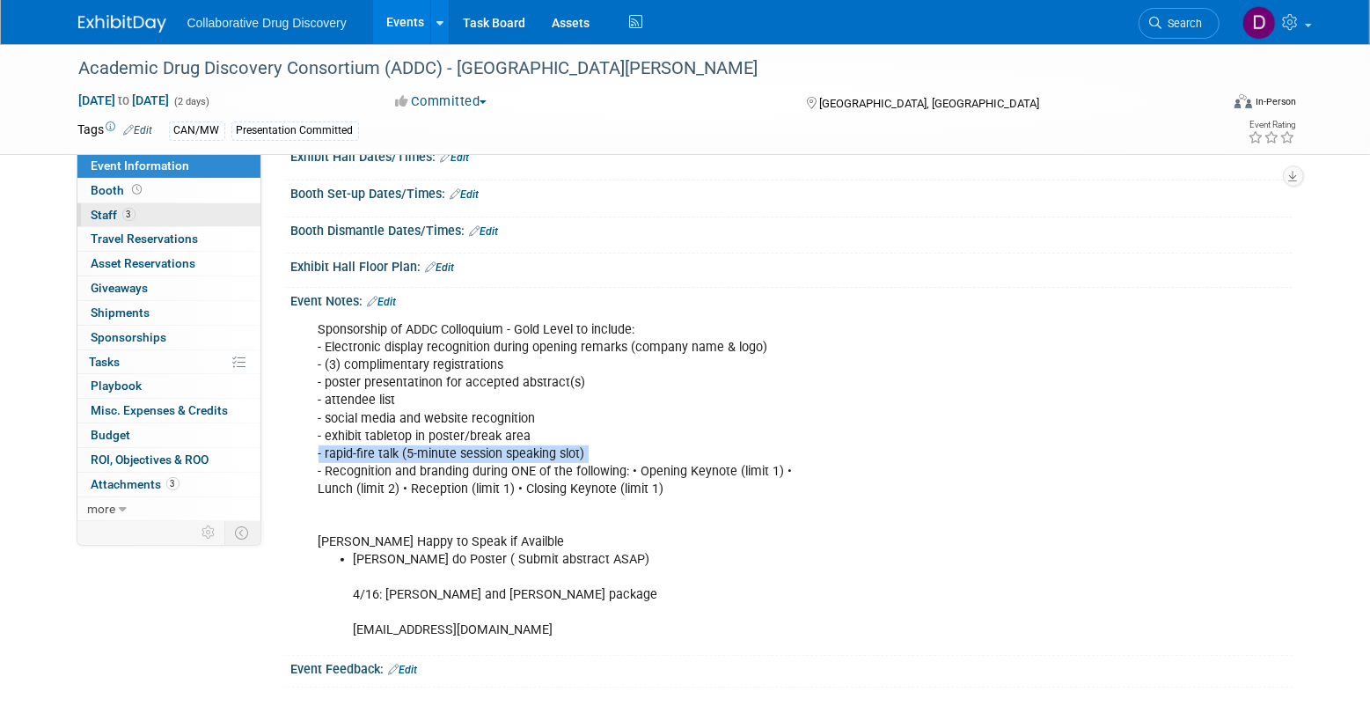
click at [155, 209] on link "3 Staff 3" at bounding box center [168, 215] width 183 height 24
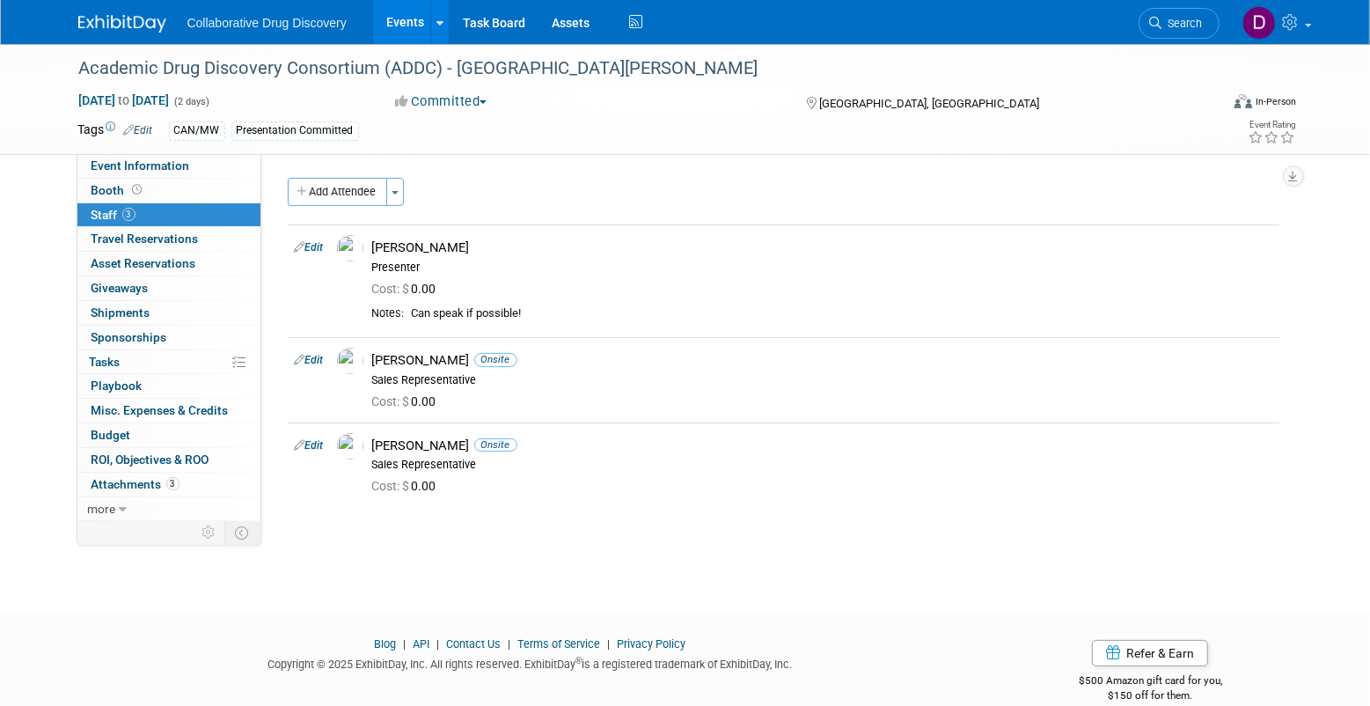
click at [124, 41] on div "Collaborative Drug Discovery Events Add Event Bulk Upload Events Shareable Even…" at bounding box center [685, 22] width 1214 height 44
click at [127, 27] on img at bounding box center [122, 24] width 88 height 18
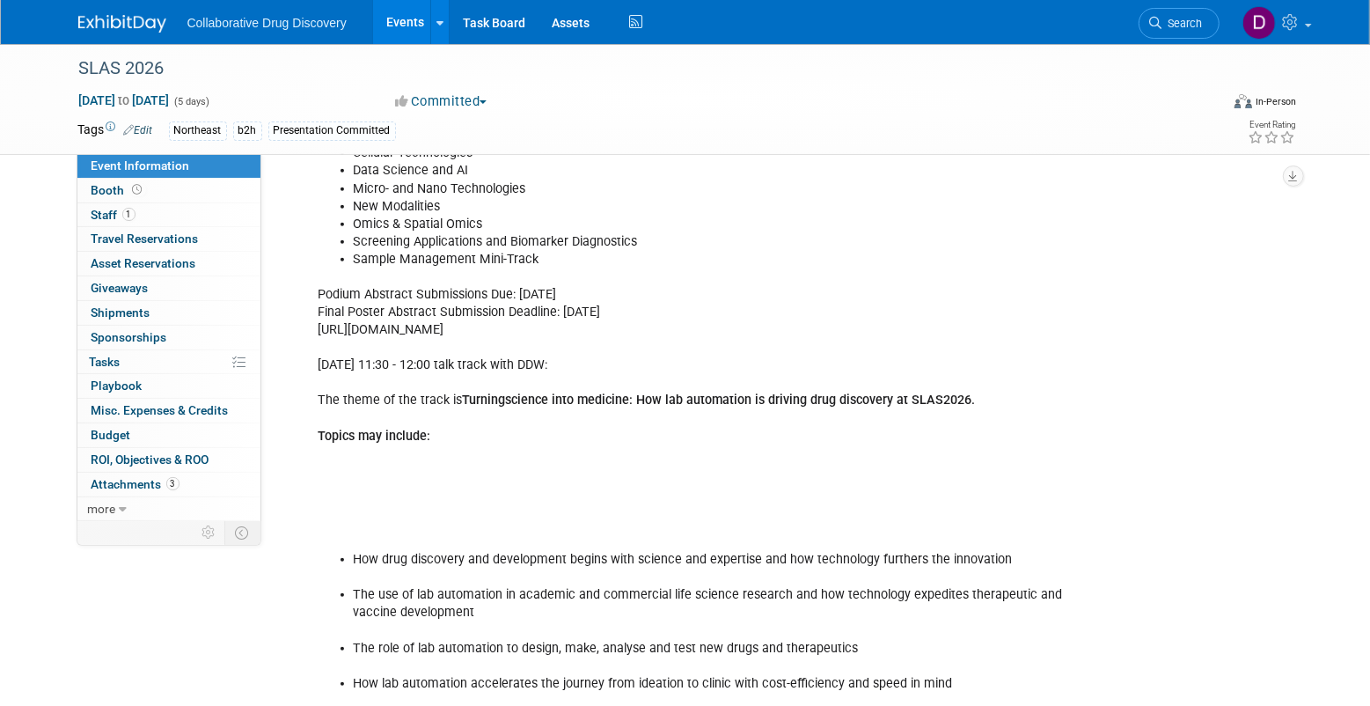
scroll to position [614, 0]
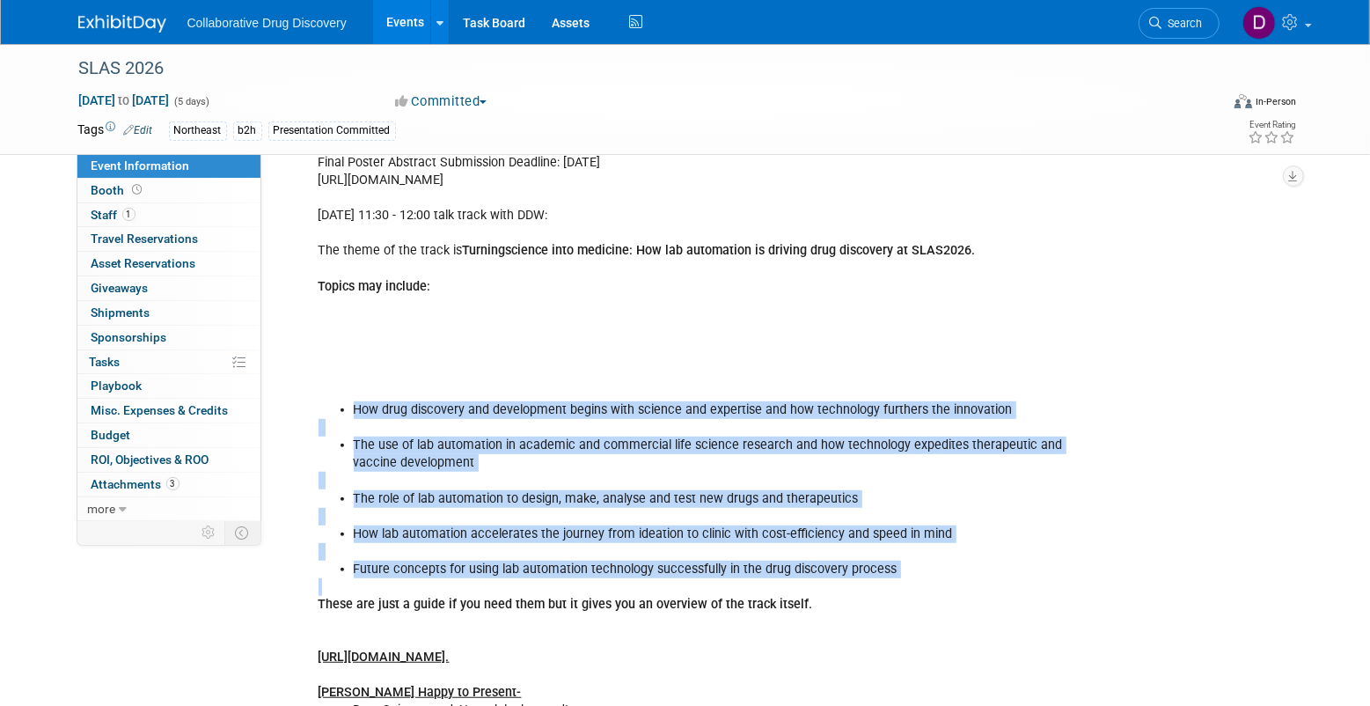
drag, startPoint x: 331, startPoint y: 410, endPoint x: 868, endPoint y: 581, distance: 564.2
click at [868, 581] on div "Tracks for poster: Assay Development and Screening Automation Technologies Cell…" at bounding box center [702, 383] width 793 height 901
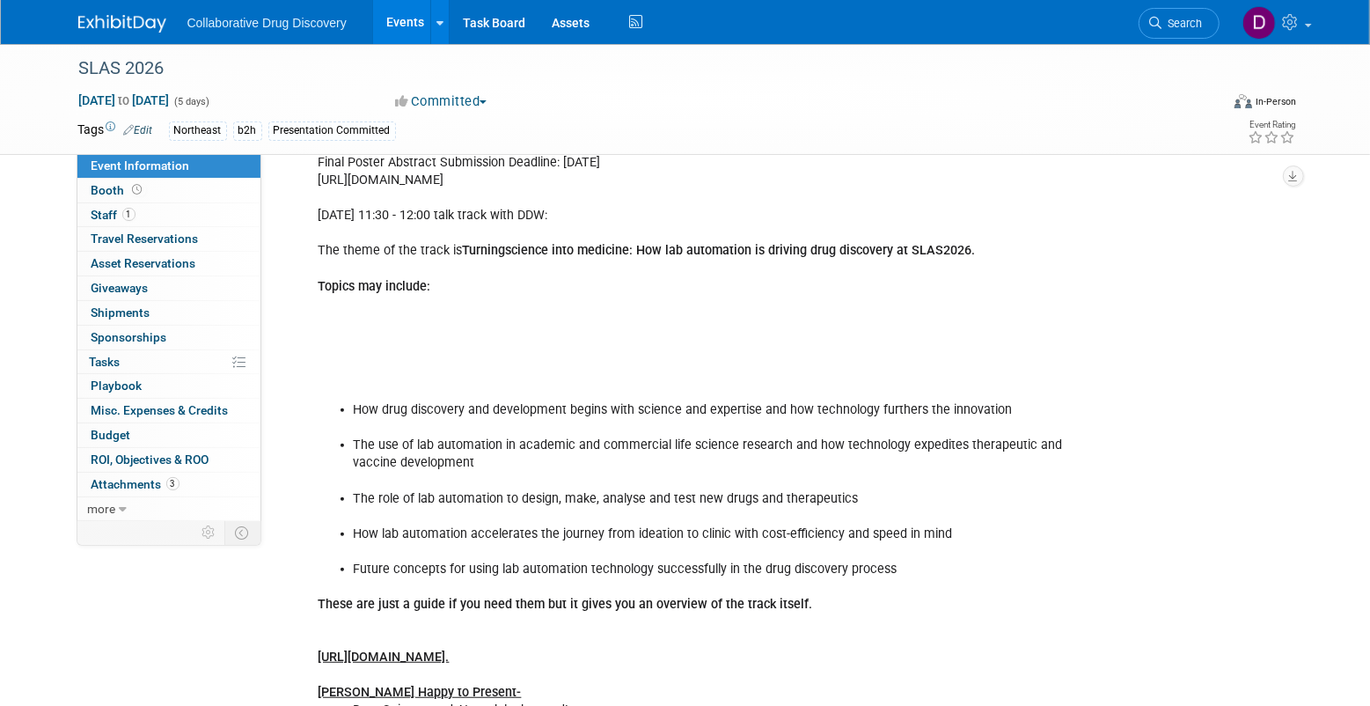
click at [437, 495] on li "The role of lab automation to design, make, analyse and test new drugs and ther…" at bounding box center [721, 499] width 735 height 18
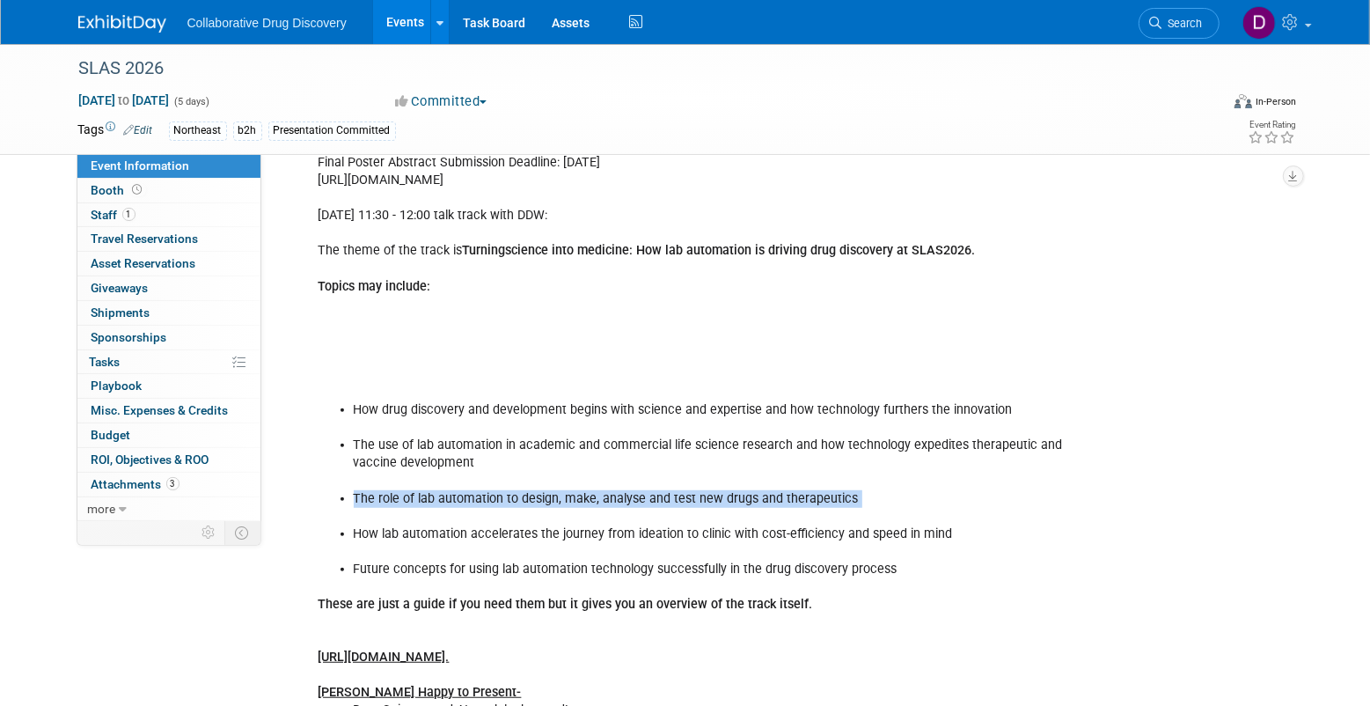
click at [437, 495] on li "The role of lab automation to design, make, analyse and test new drugs and ther…" at bounding box center [721, 499] width 735 height 18
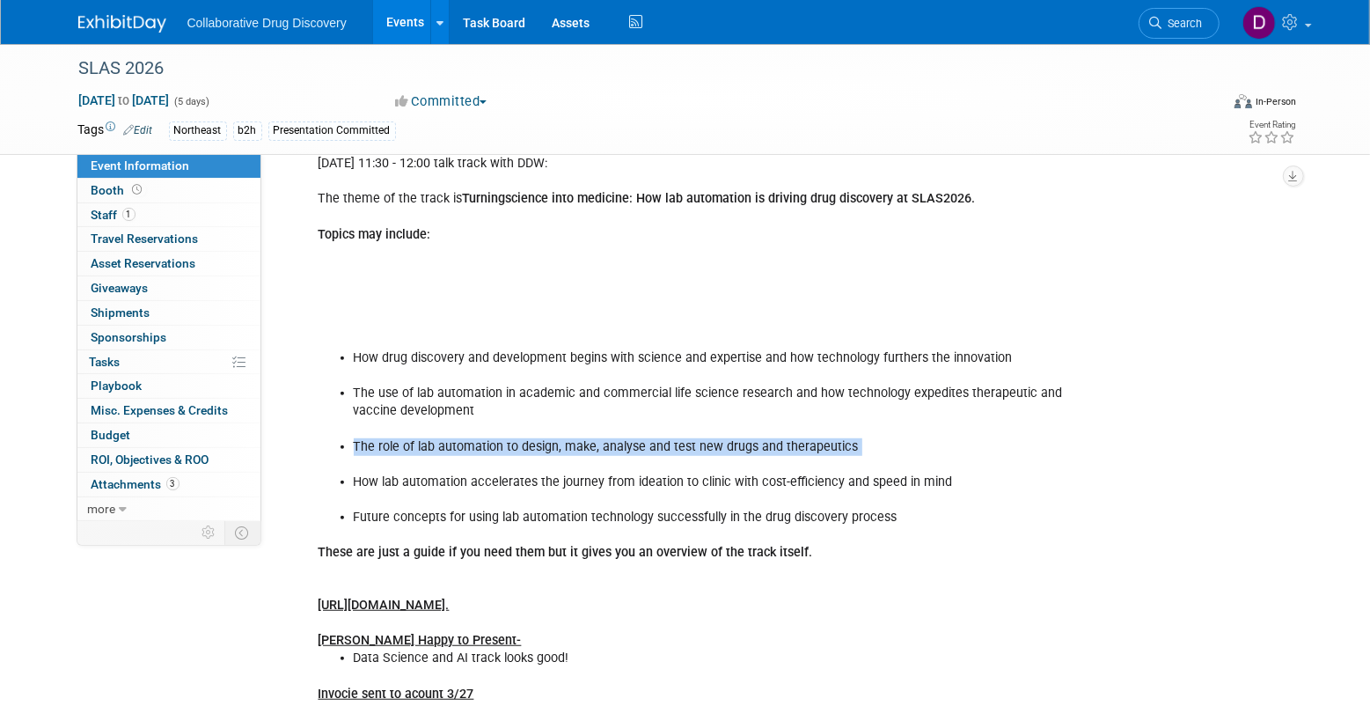
scroll to position [686, 0]
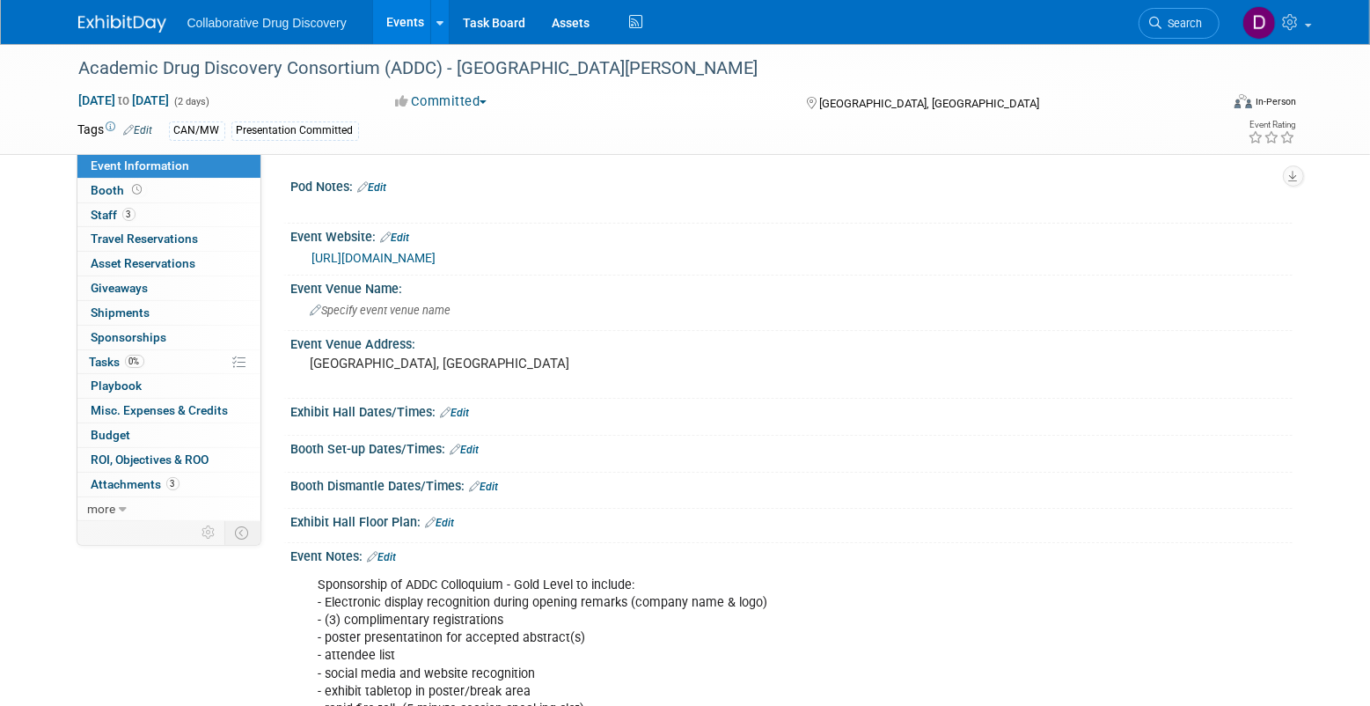
click at [422, 256] on link "[URL][DOMAIN_NAME]" at bounding box center [374, 258] width 124 height 14
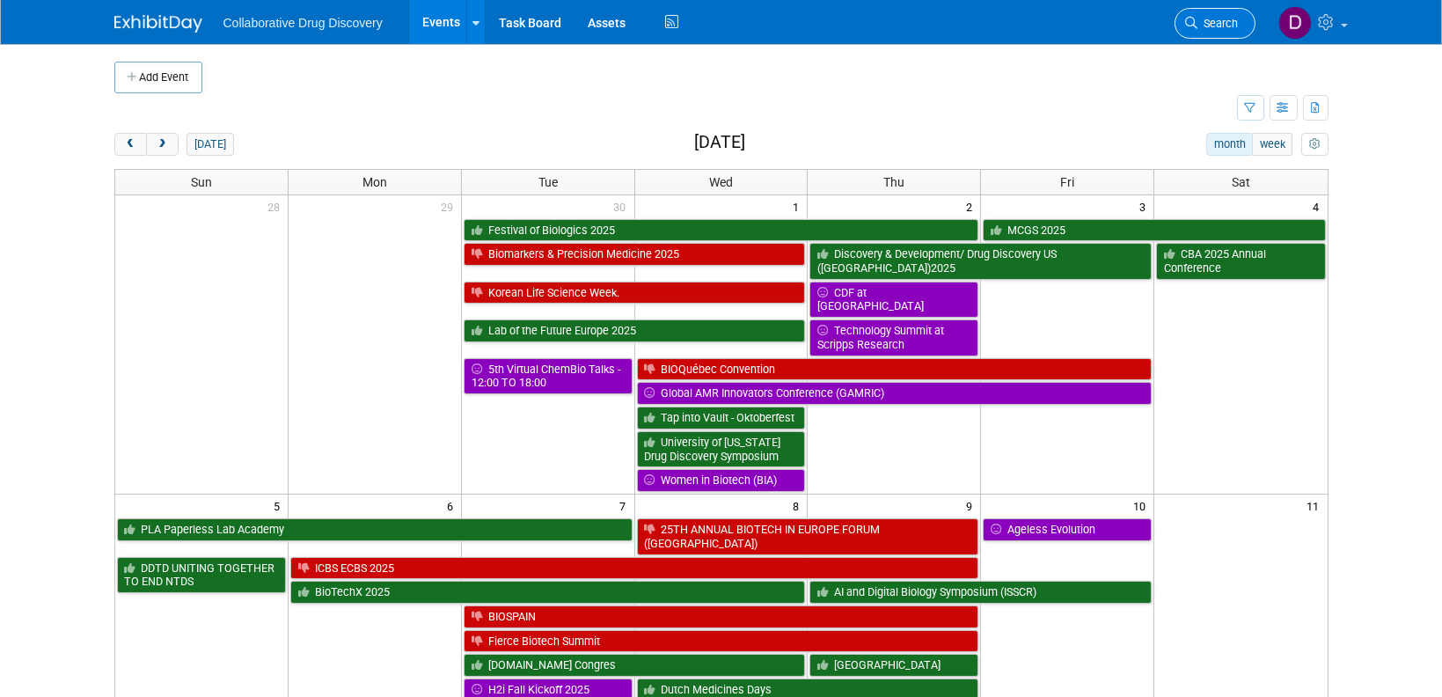
click at [1196, 30] on link "Search" at bounding box center [1214, 23] width 81 height 31
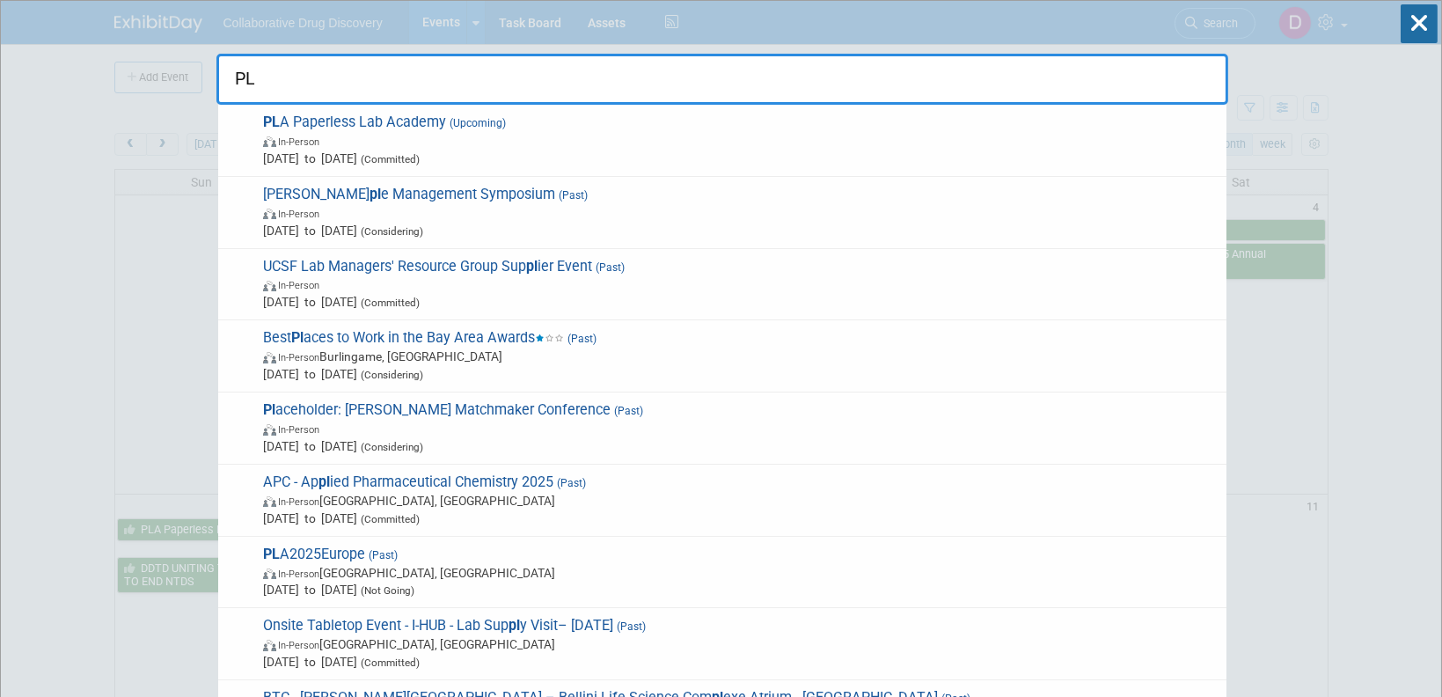
type input "PLA"
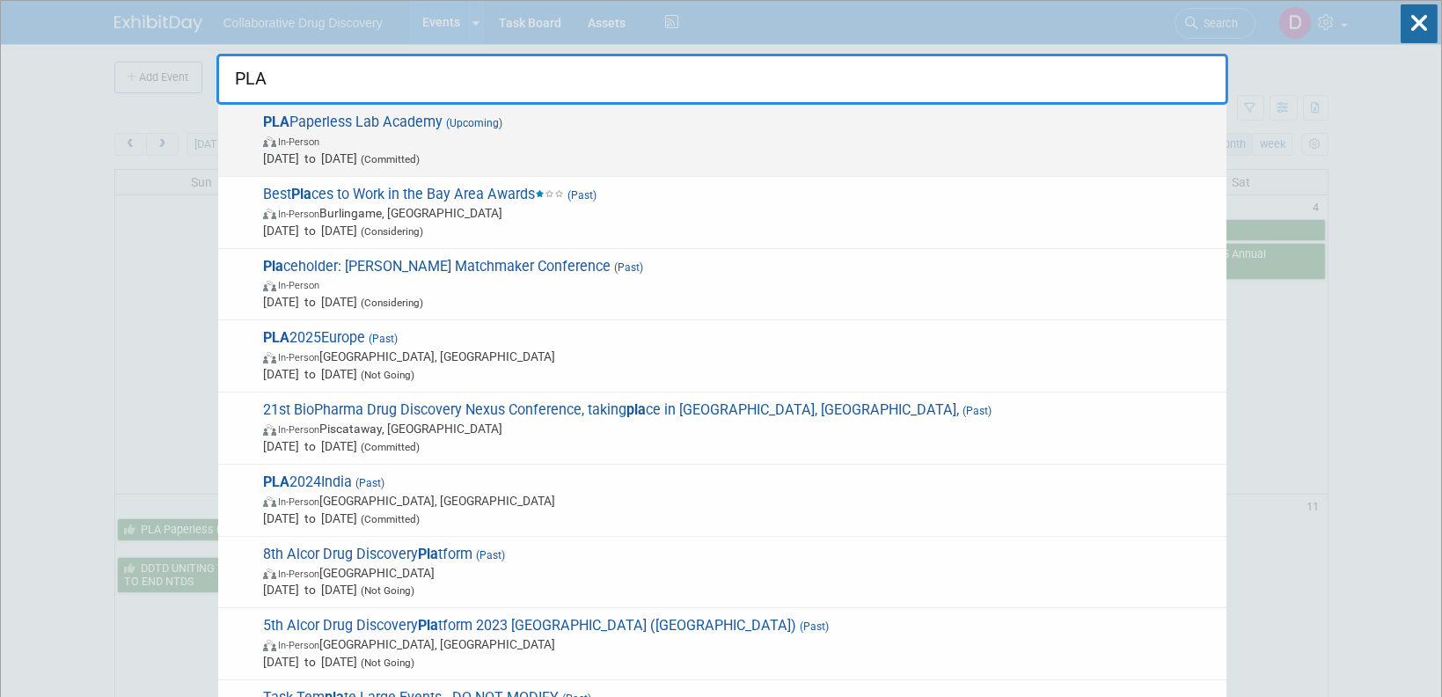
click at [404, 155] on span "Oct 5, 2025 to Oct 7, 2025 (Committed)" at bounding box center [740, 159] width 954 height 18
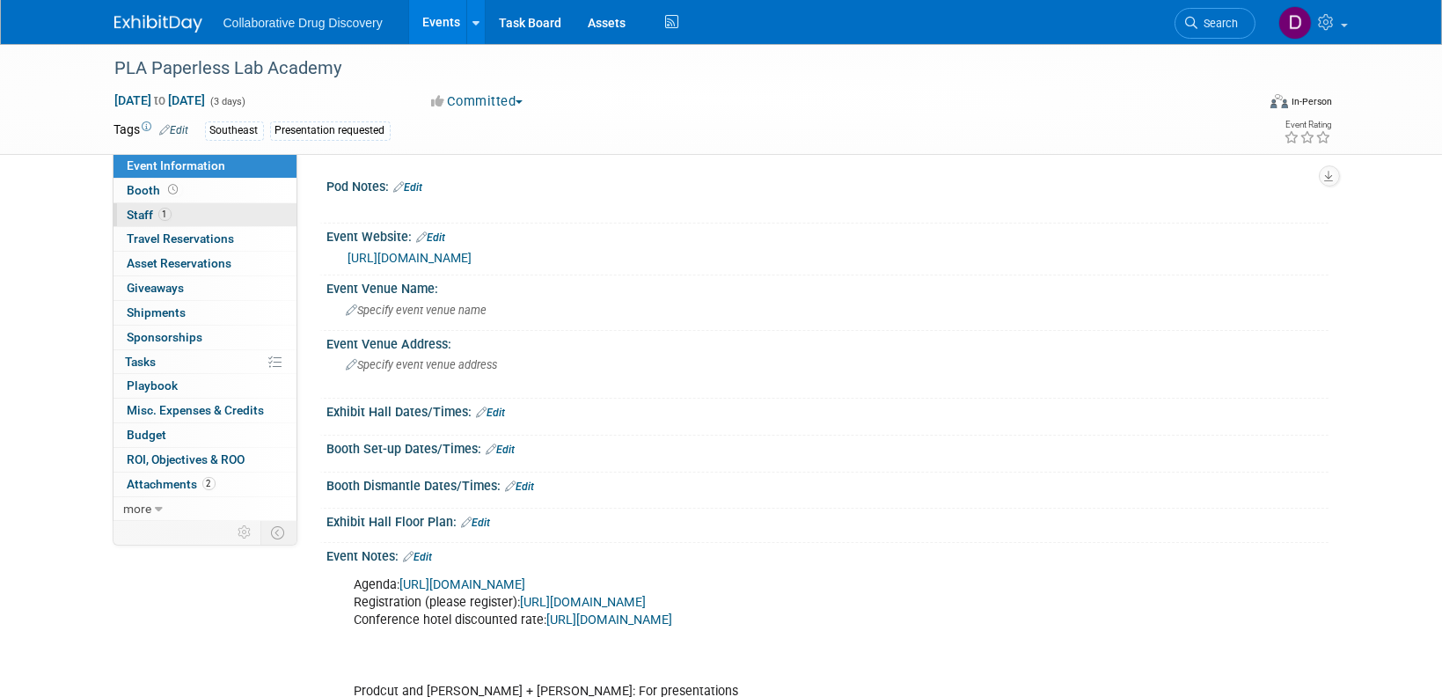
click at [206, 223] on link "1 Staff 1" at bounding box center [204, 215] width 183 height 24
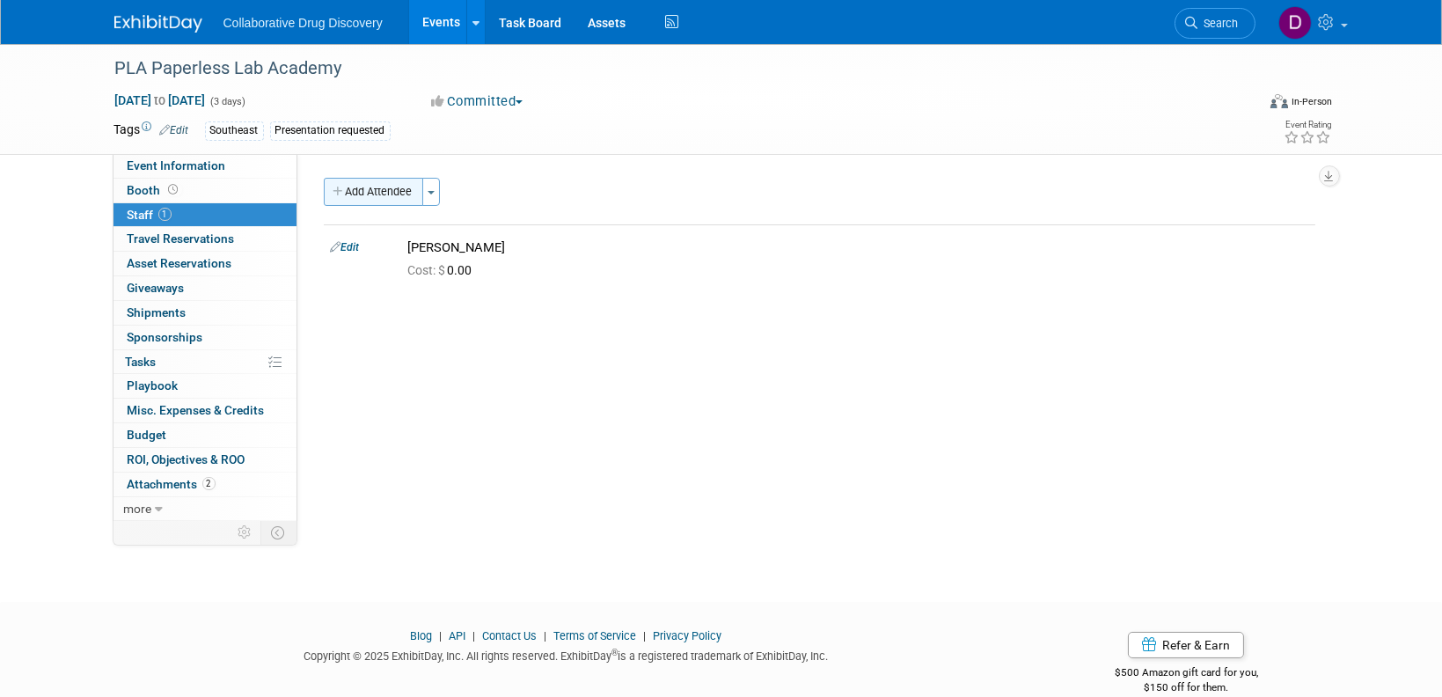
click at [384, 198] on button "Add Attendee" at bounding box center [373, 192] width 99 height 28
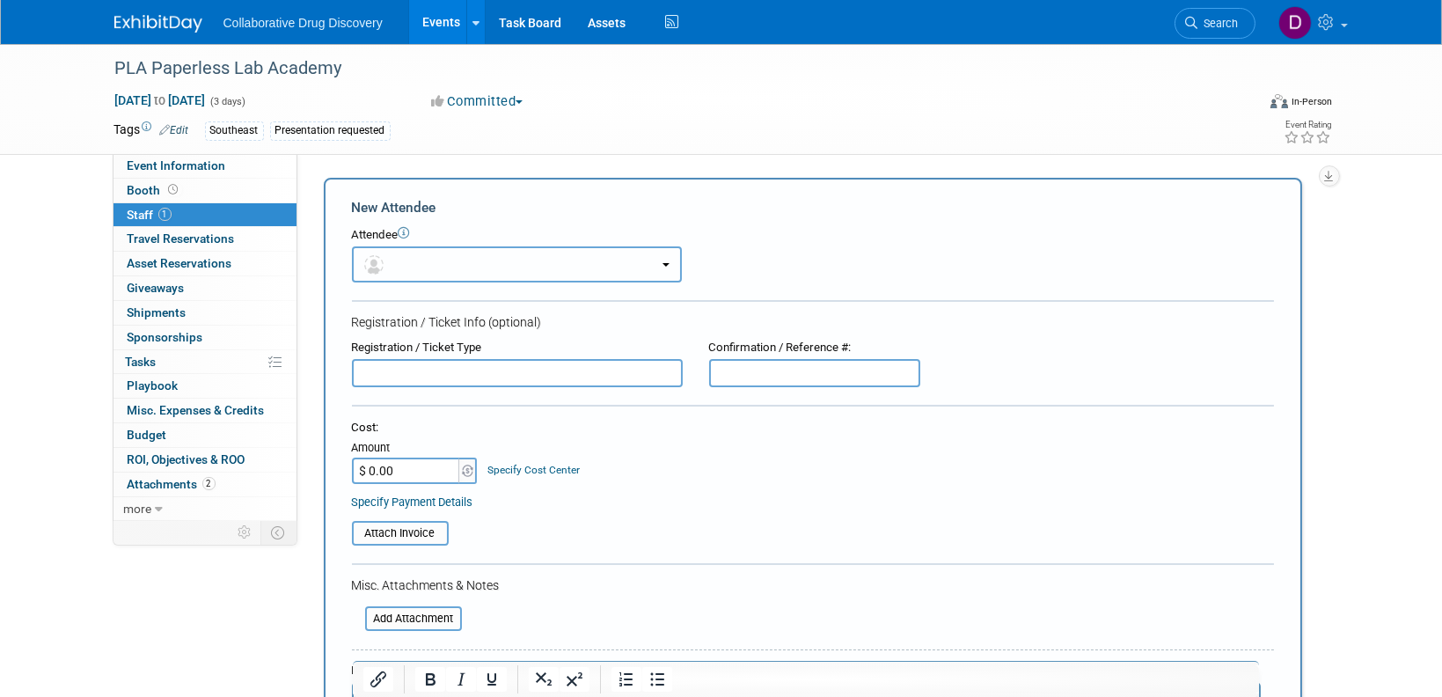
click at [486, 270] on button "button" at bounding box center [517, 264] width 330 height 36
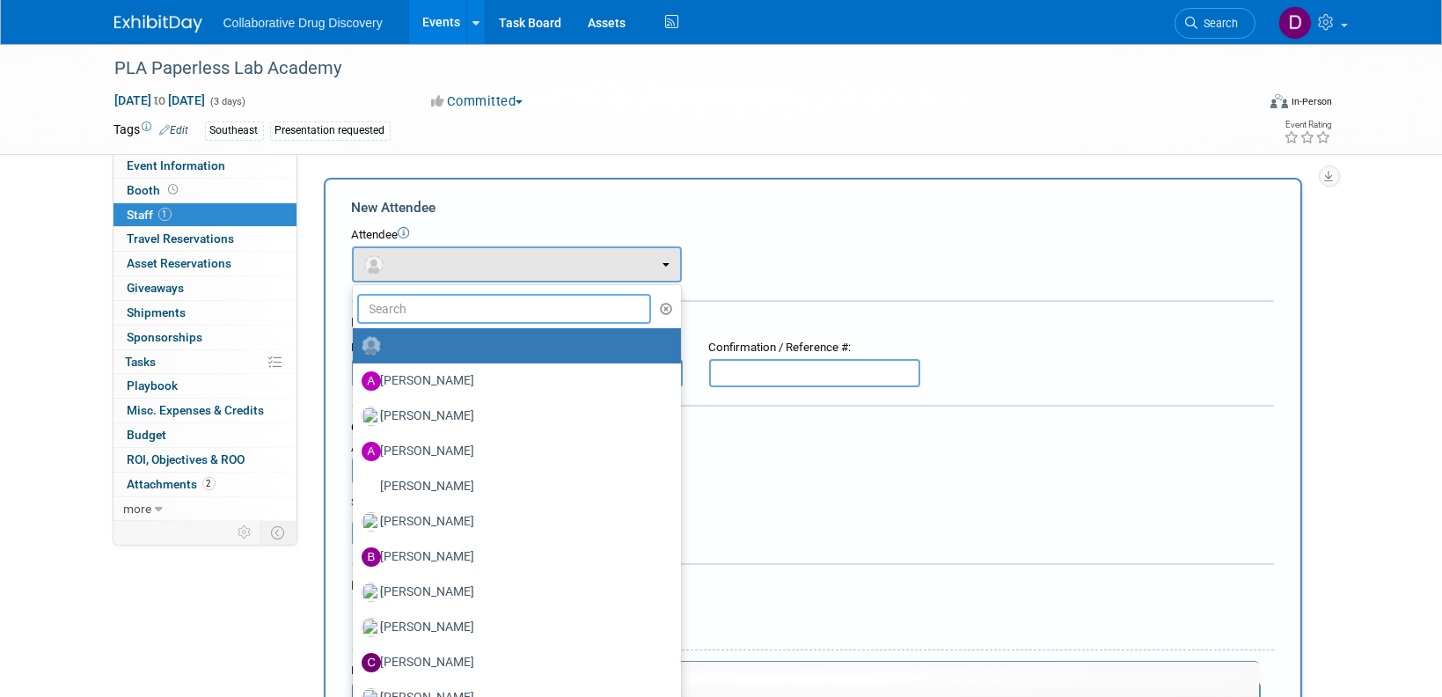
click at [486, 318] on input "text" at bounding box center [504, 309] width 295 height 30
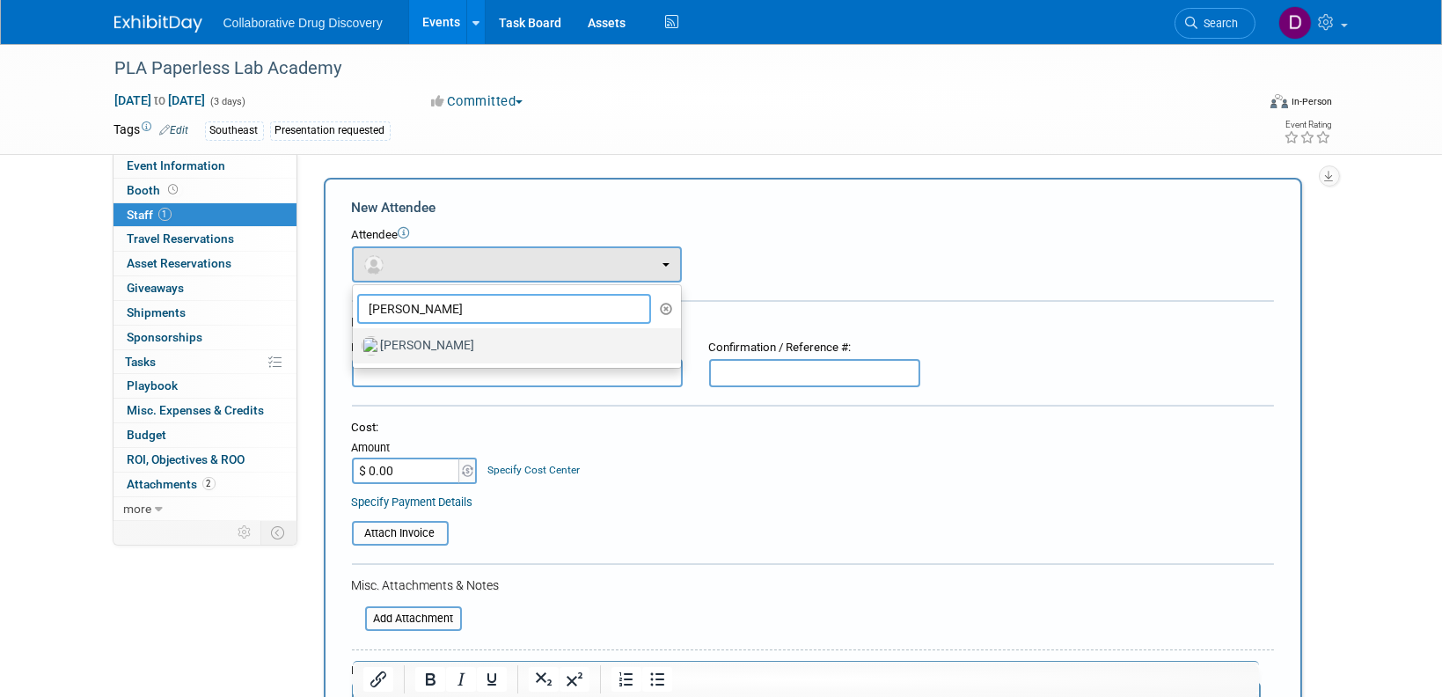
type input "[PERSON_NAME]"
click at [450, 328] on link "[PERSON_NAME]" at bounding box center [517, 345] width 328 height 35
click at [446, 348] on label "[PERSON_NAME]" at bounding box center [513, 346] width 302 height 28
click at [355, 348] on input "[PERSON_NAME]" at bounding box center [349, 343] width 11 height 11
select select "dda6eaa5-9cf1-4f4e-bda6-590a00230a0a"
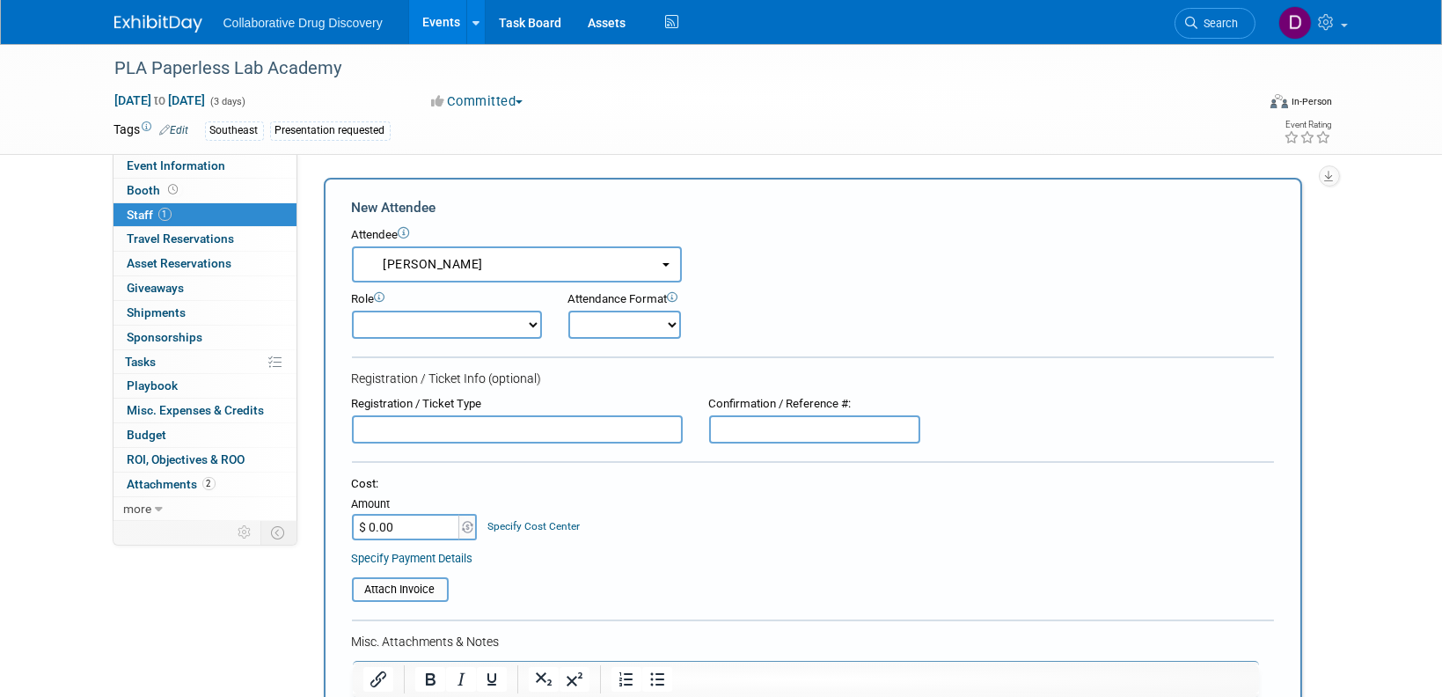
scroll to position [513, 0]
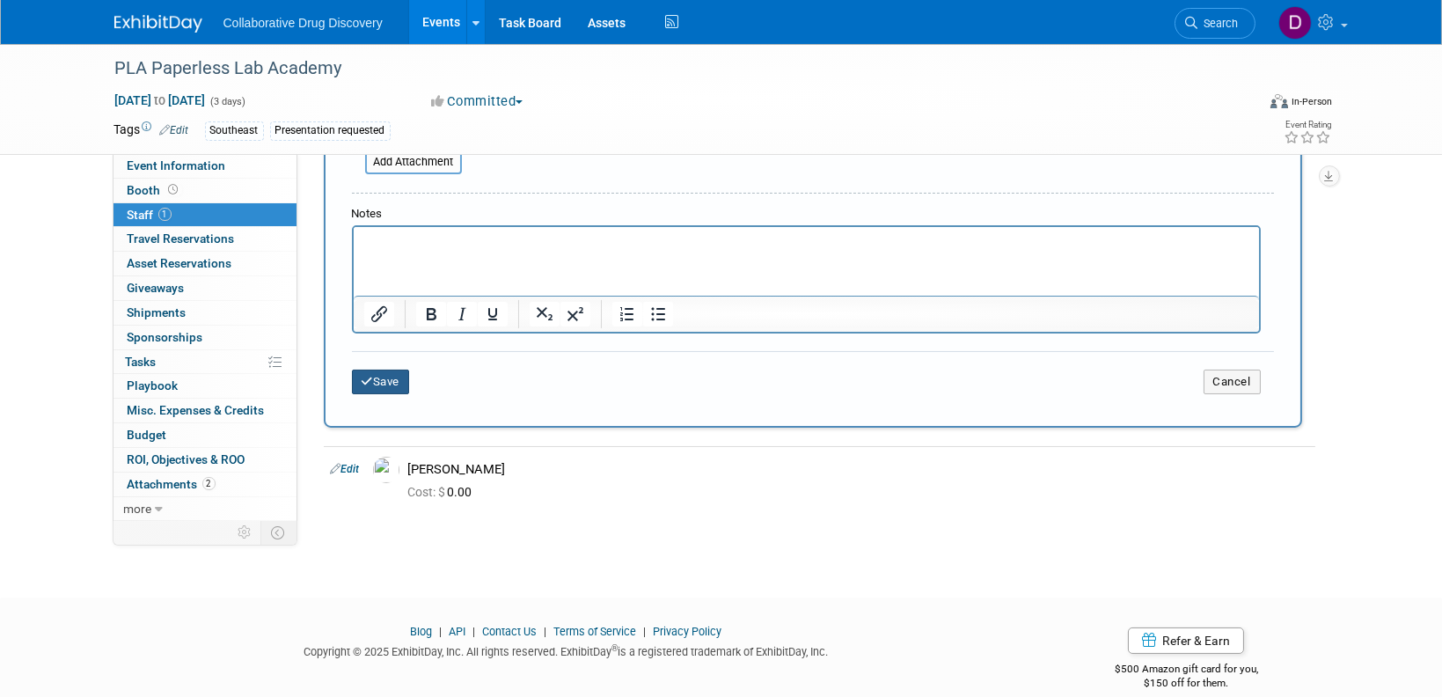
click at [401, 377] on button "Save" at bounding box center [381, 381] width 58 height 25
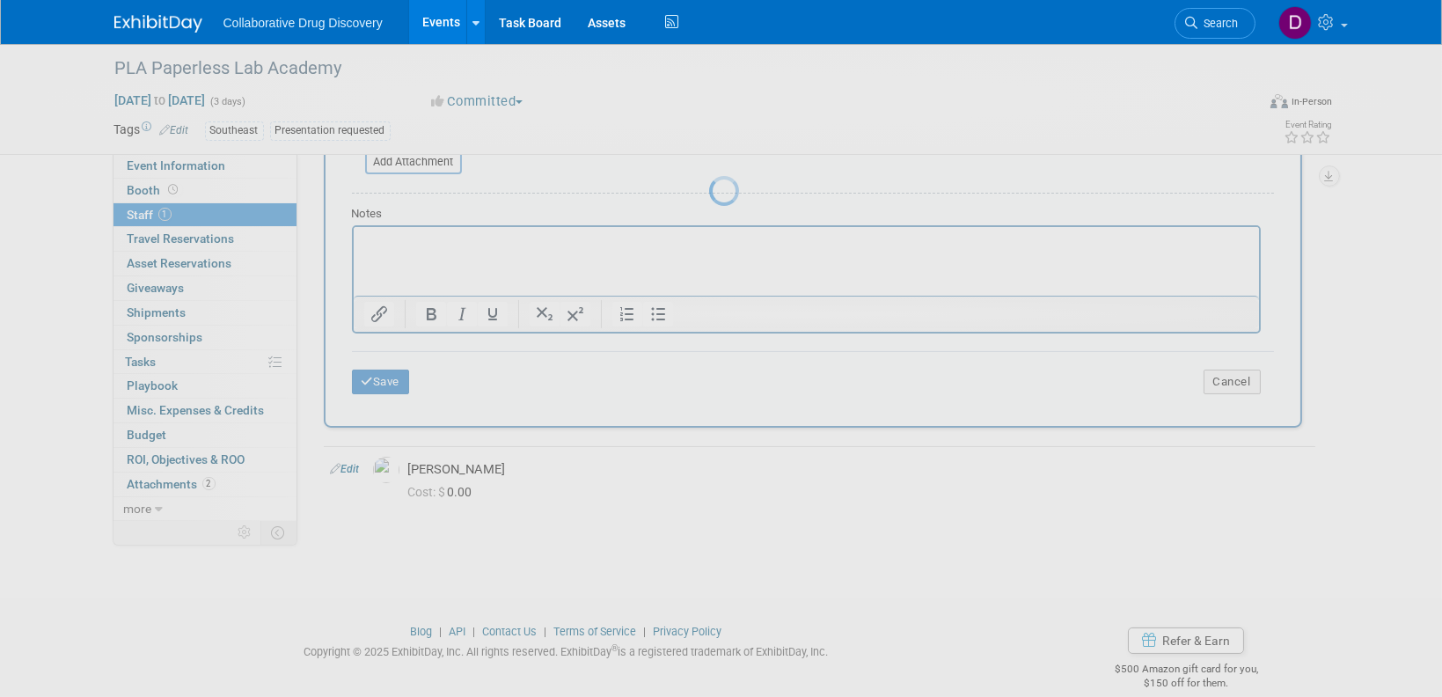
scroll to position [27, 0]
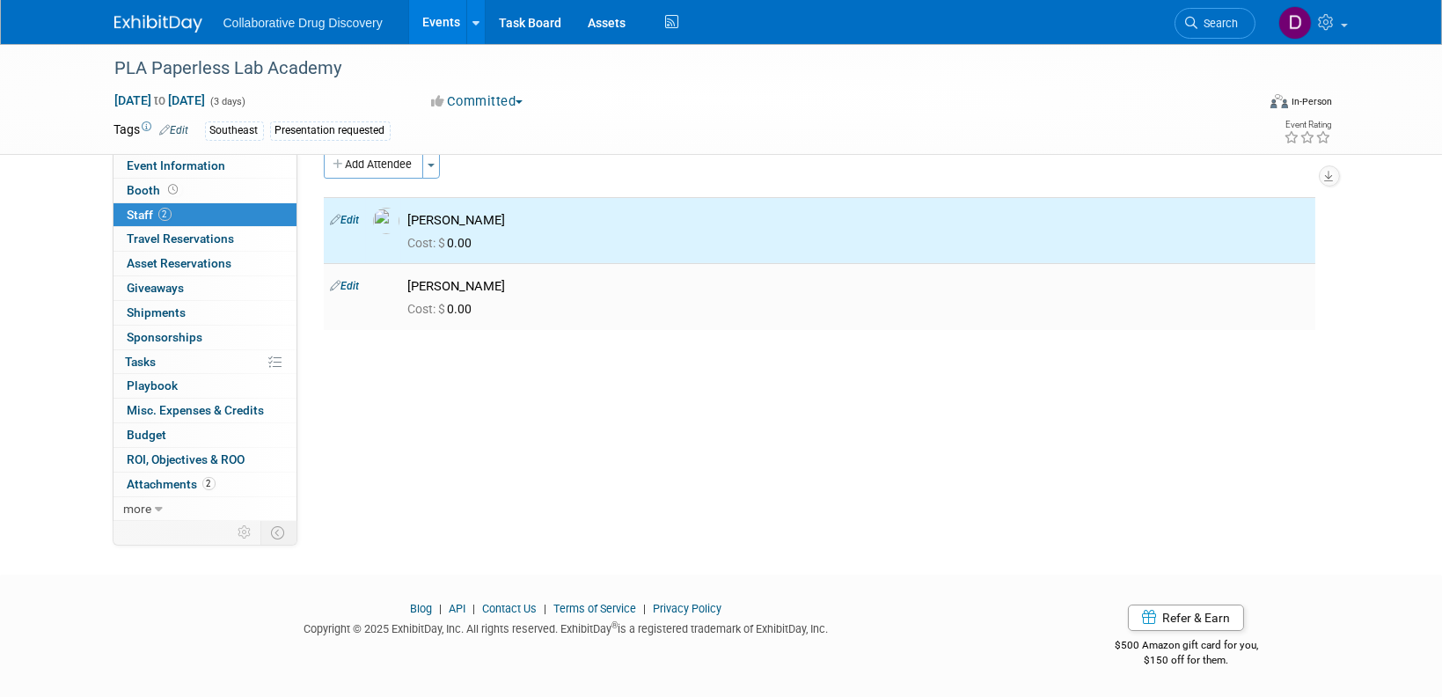
click at [355, 284] on link "Edit" at bounding box center [345, 286] width 29 height 12
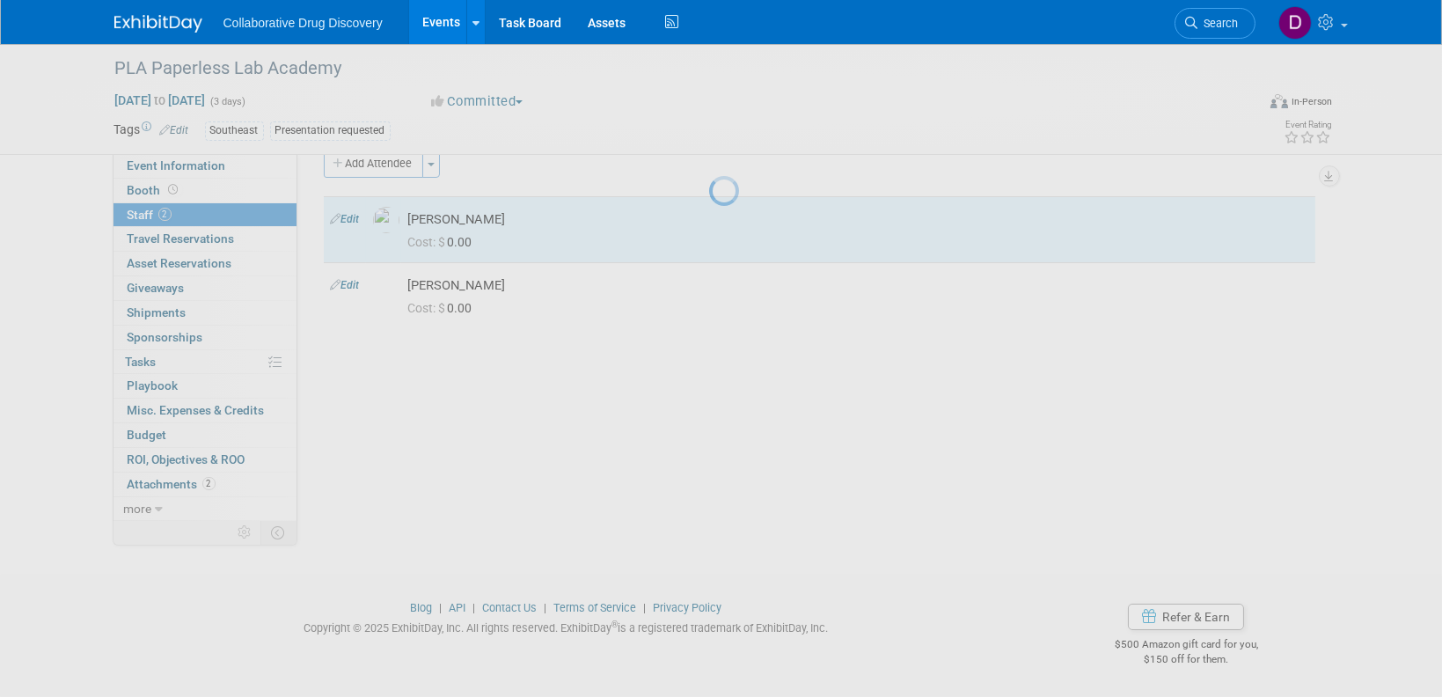
select select "de387722-4f23-4ea9-91fe-d2313076a69c"
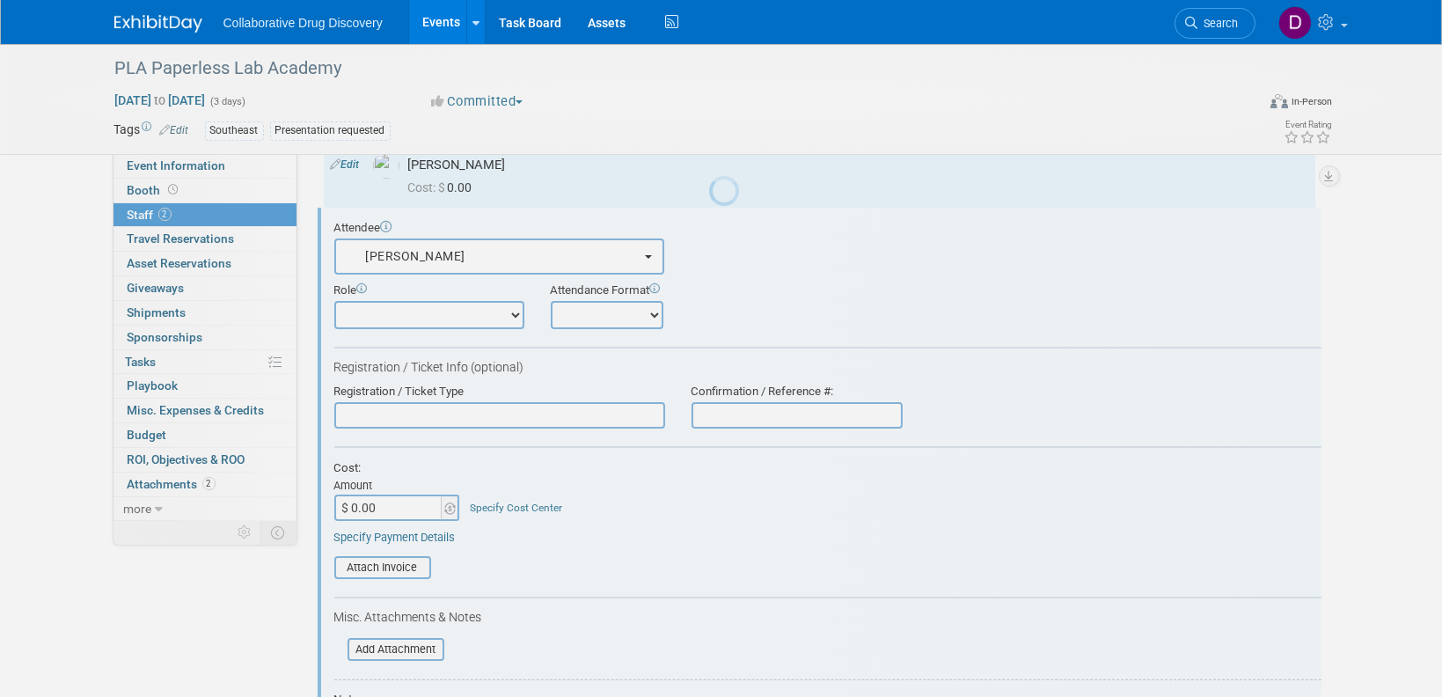
scroll to position [91, 0]
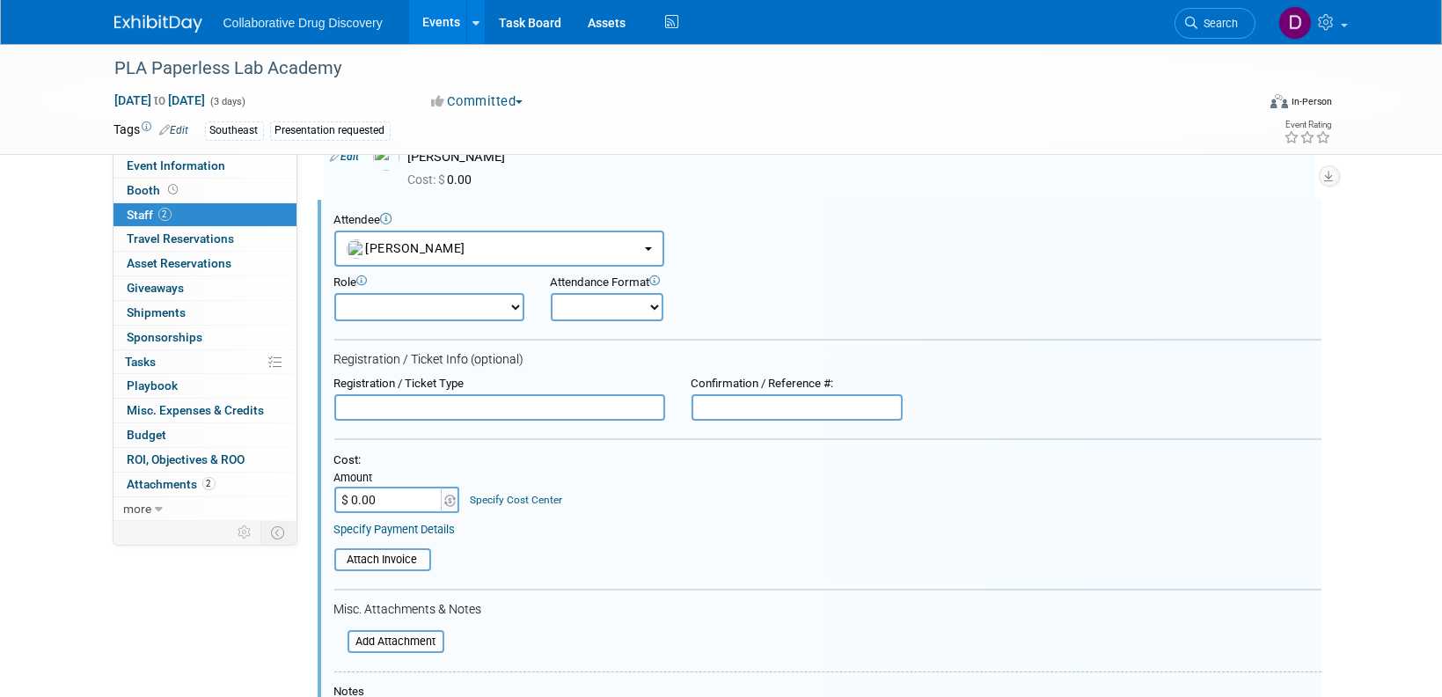
click at [420, 303] on select "Considering Demonstrator Host Planner Presenter Sales Representative Set-up/Dis…" at bounding box center [429, 307] width 190 height 28
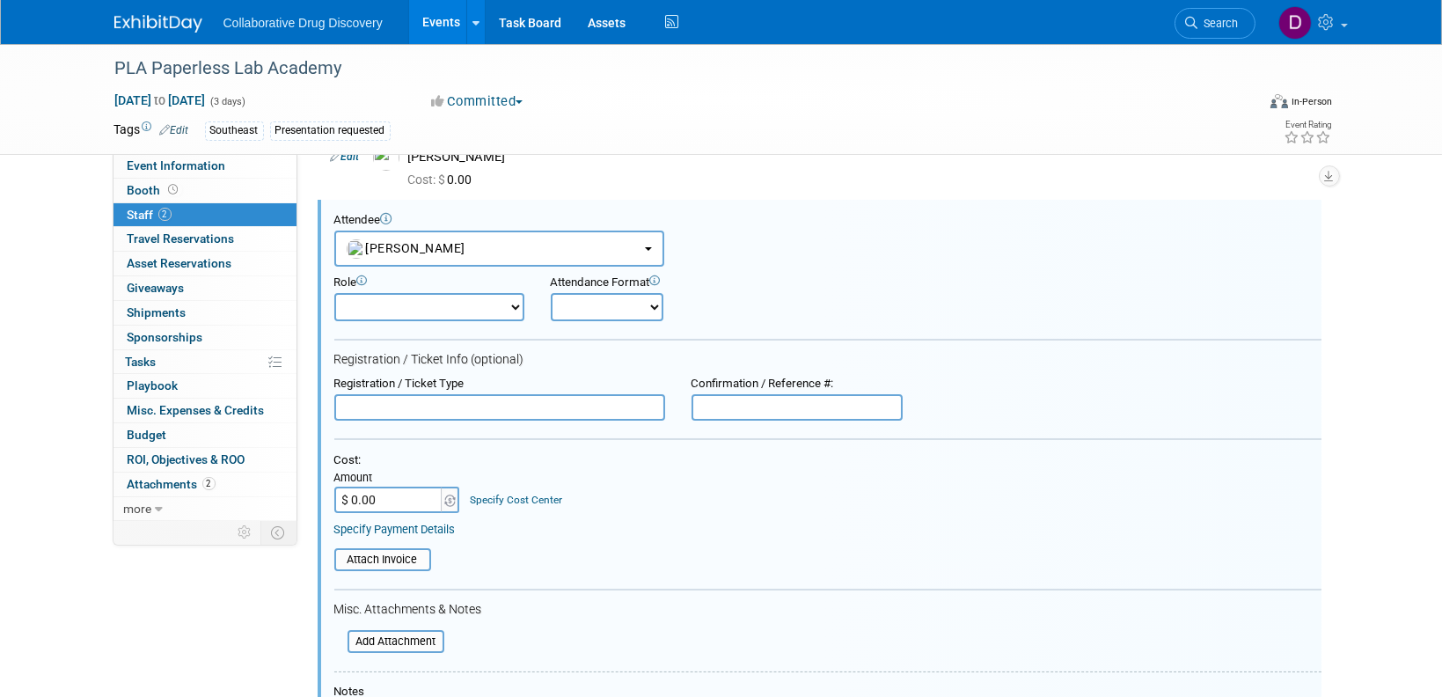
select select "8"
click at [334, 293] on select "Considering Demonstrator Host Planner Presenter Sales Representative Set-up/Dis…" at bounding box center [429, 307] width 190 height 28
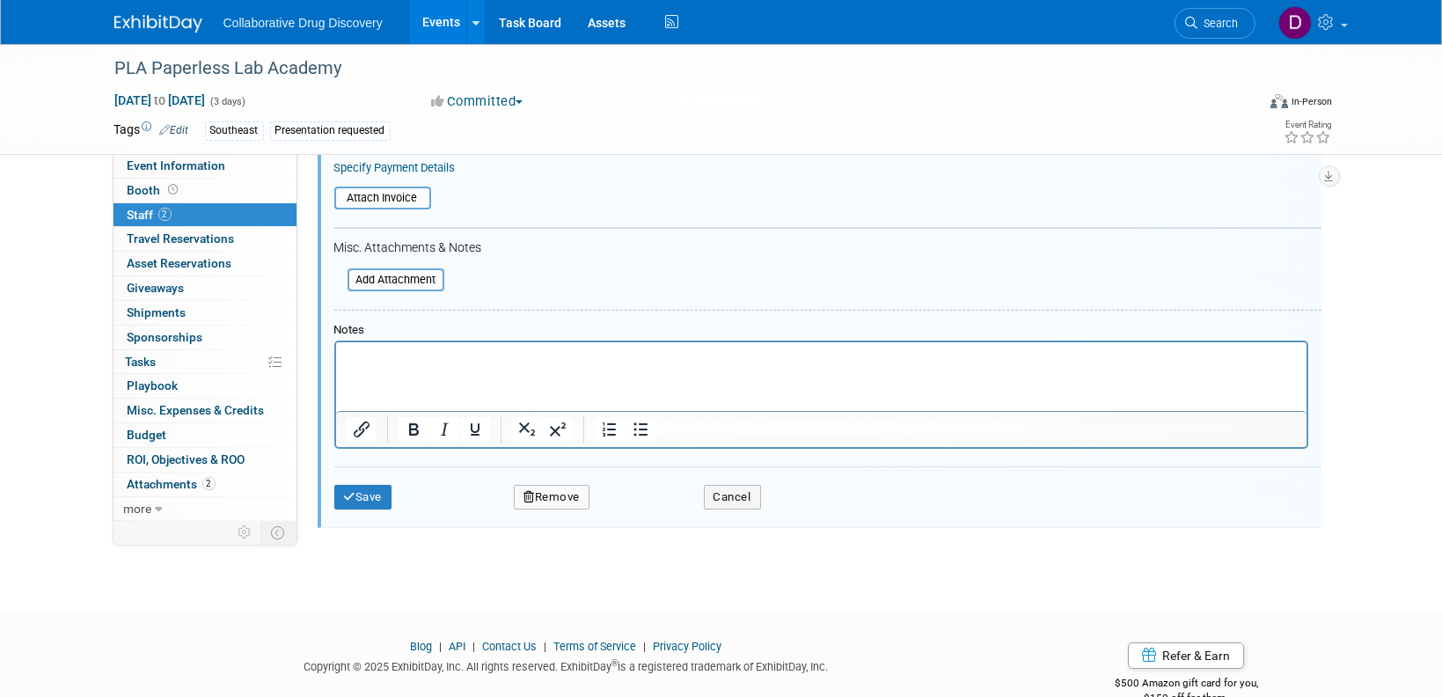
click at [375, 520] on div "Attendee <img src="https://www.exhibitday.com/Images/Unassigned-User-Icon.png" …" at bounding box center [820, 182] width 1004 height 689
click at [376, 499] on button "Save" at bounding box center [363, 497] width 58 height 25
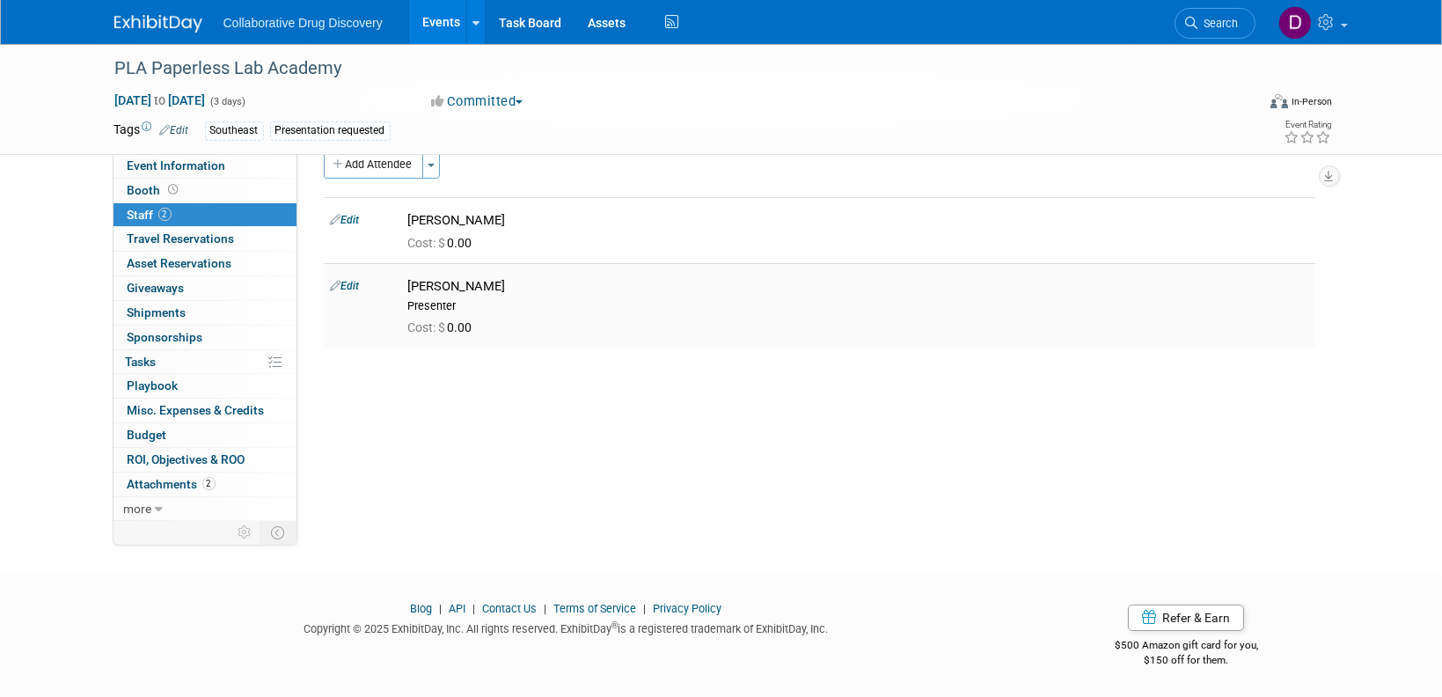
scroll to position [0, 0]
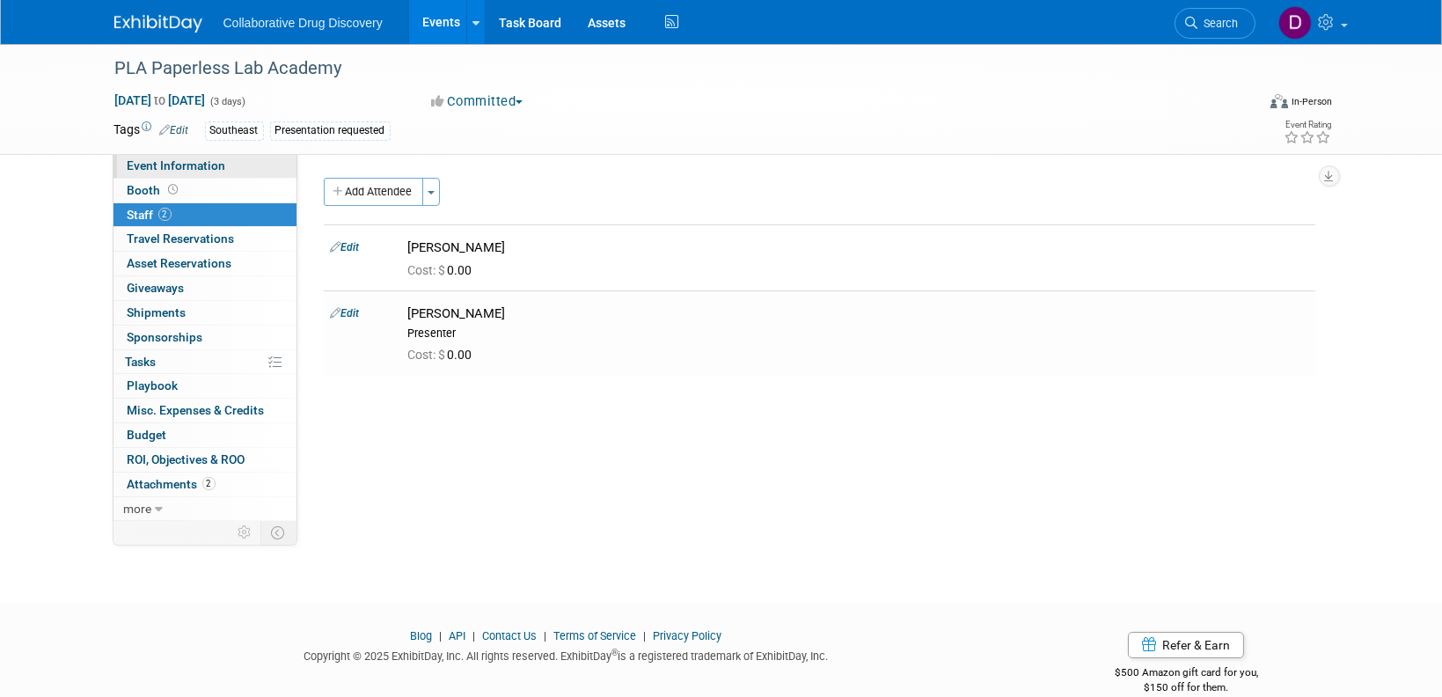
click at [239, 165] on link "Event Information" at bounding box center [204, 166] width 183 height 24
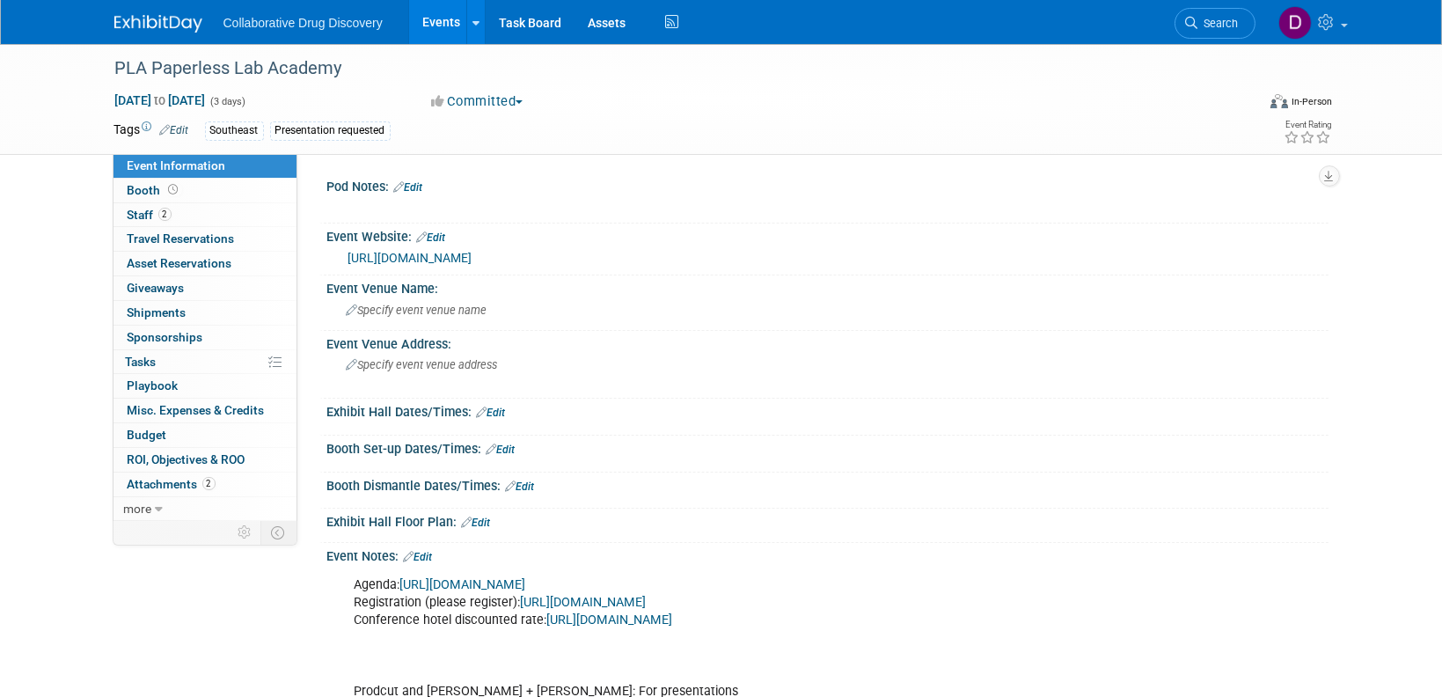
click at [472, 262] on link "[URL][DOMAIN_NAME]" at bounding box center [410, 258] width 124 height 14
click at [412, 259] on link "[URL][DOMAIN_NAME]" at bounding box center [410, 258] width 124 height 14
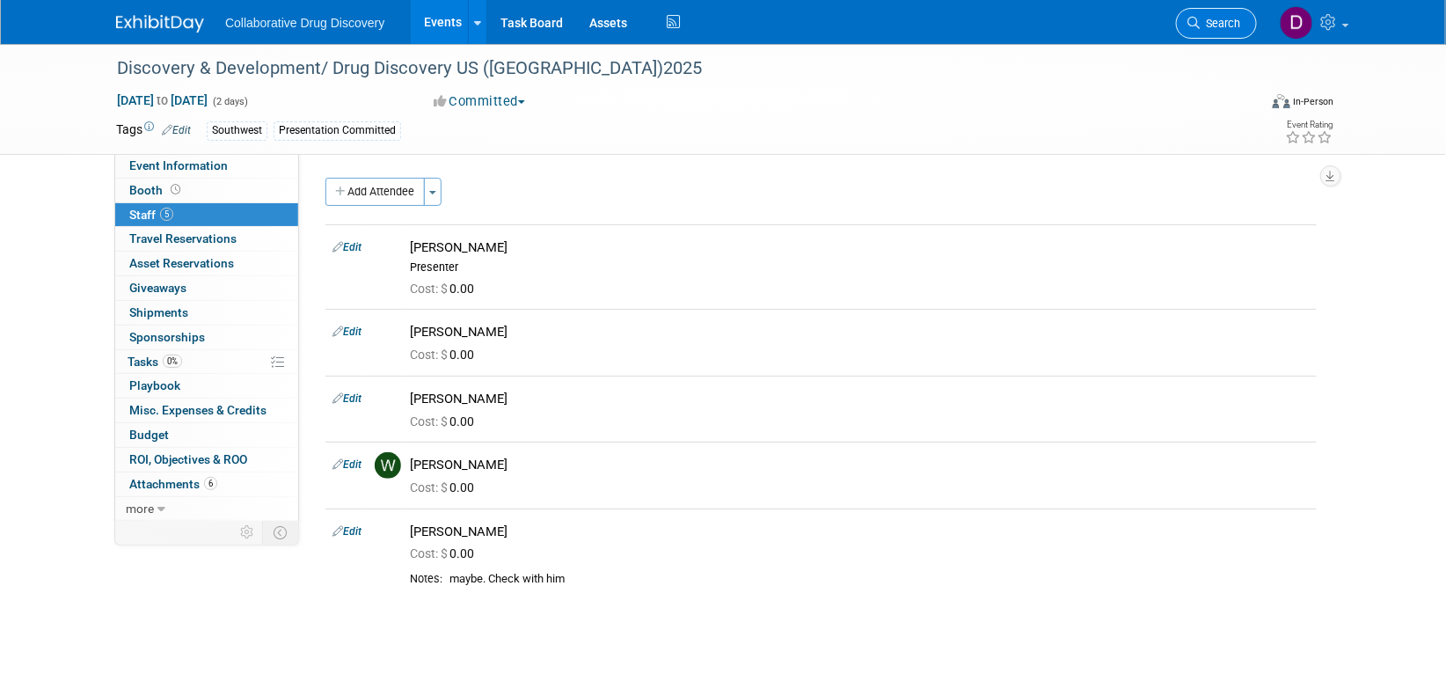
click at [1232, 32] on link "Search" at bounding box center [1216, 23] width 81 height 31
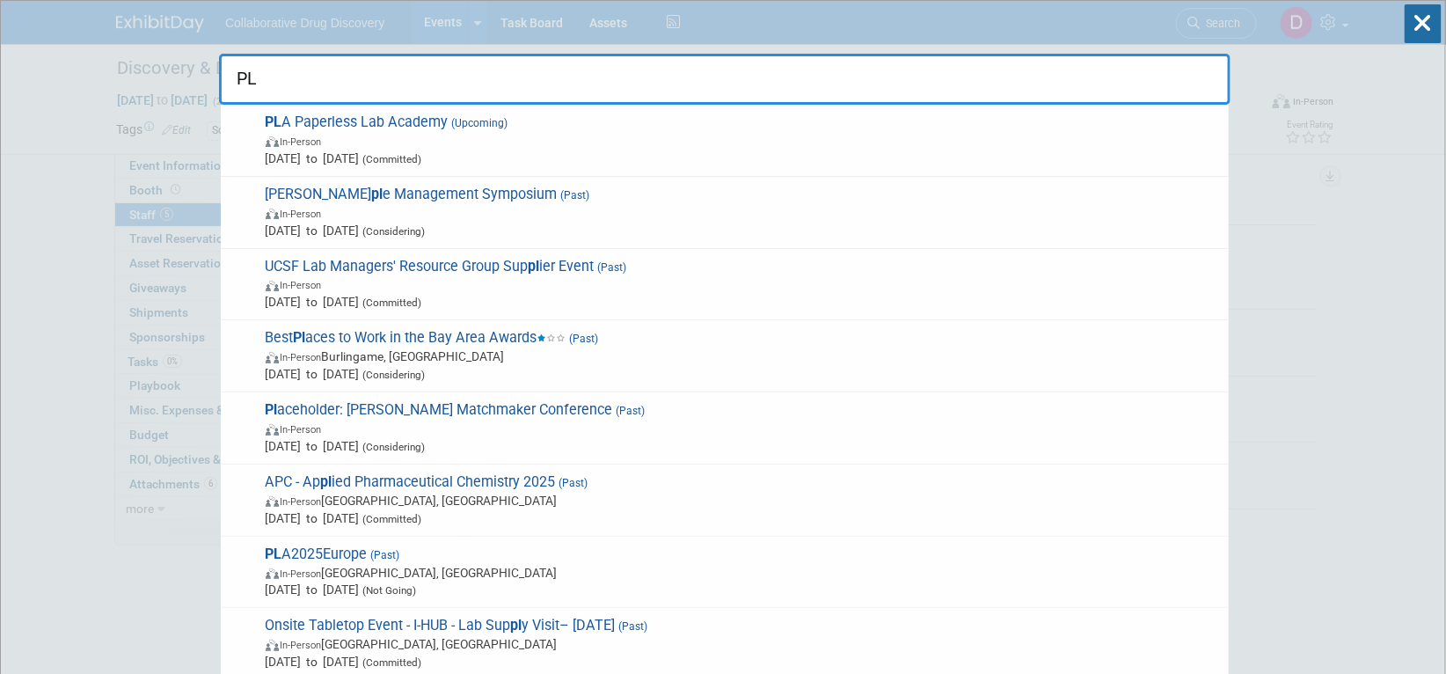
type input "PLA"
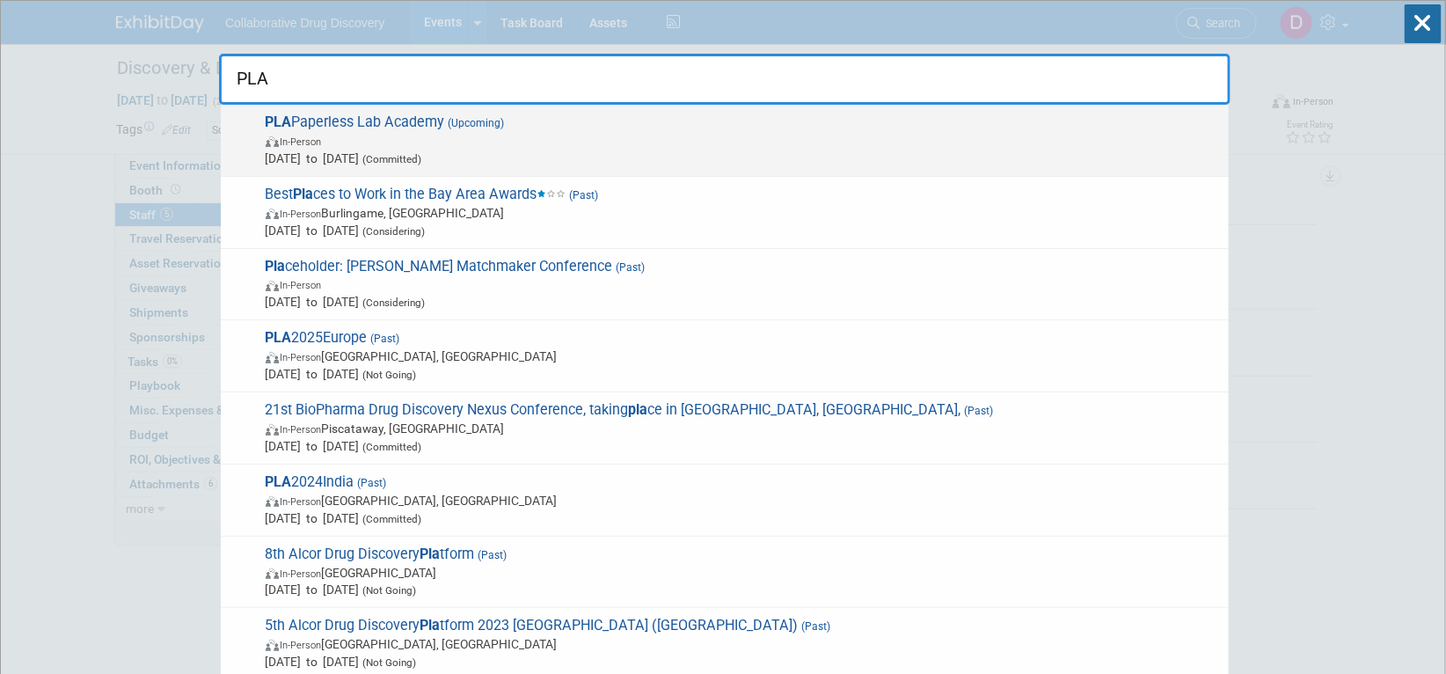
click at [596, 140] on span "In-Person" at bounding box center [743, 141] width 954 height 18
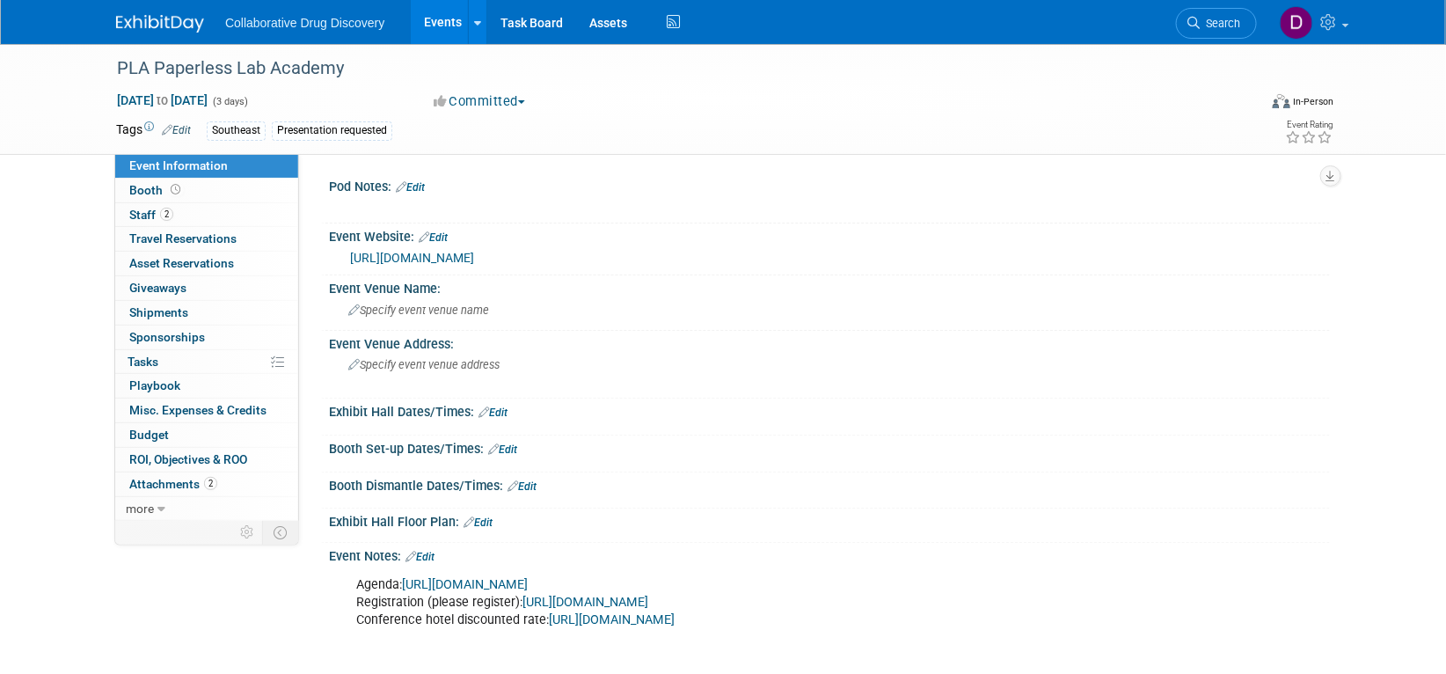
click at [457, 255] on link "[URL][DOMAIN_NAME]" at bounding box center [412, 258] width 124 height 14
